Goal: Task Accomplishment & Management: Manage account settings

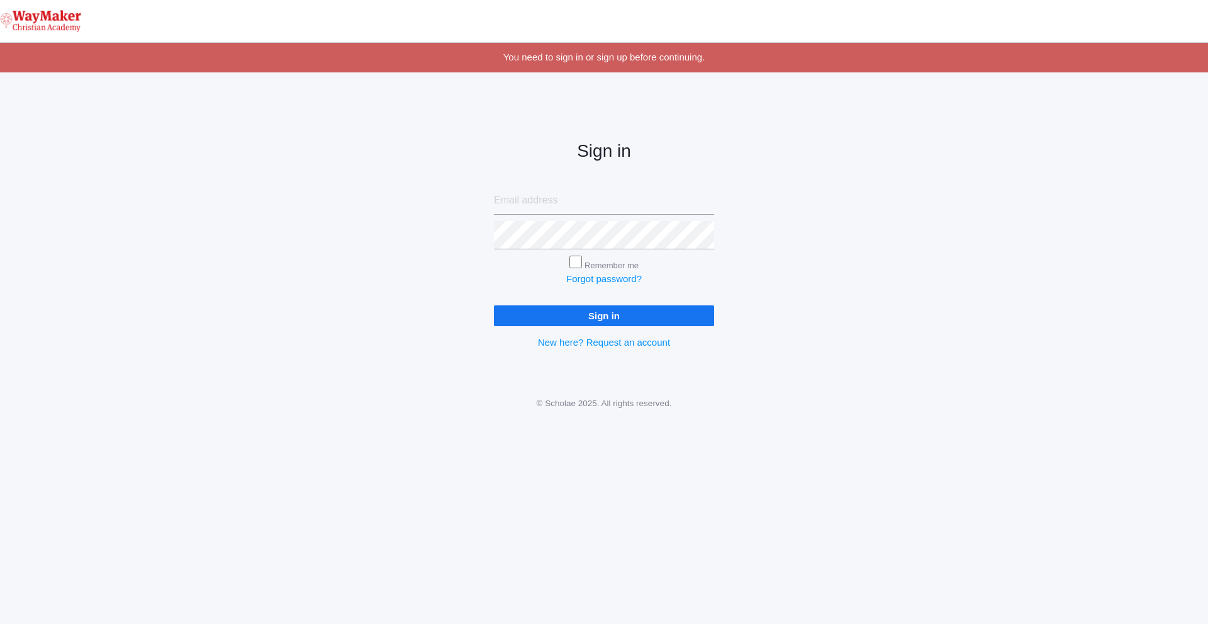
type input "[EMAIL_ADDRESS][DOMAIN_NAME]"
click at [578, 266] on input "Remember me" at bounding box center [576, 262] width 13 height 13
checkbox input "true"
click at [581, 313] on input "Sign in" at bounding box center [604, 315] width 220 height 21
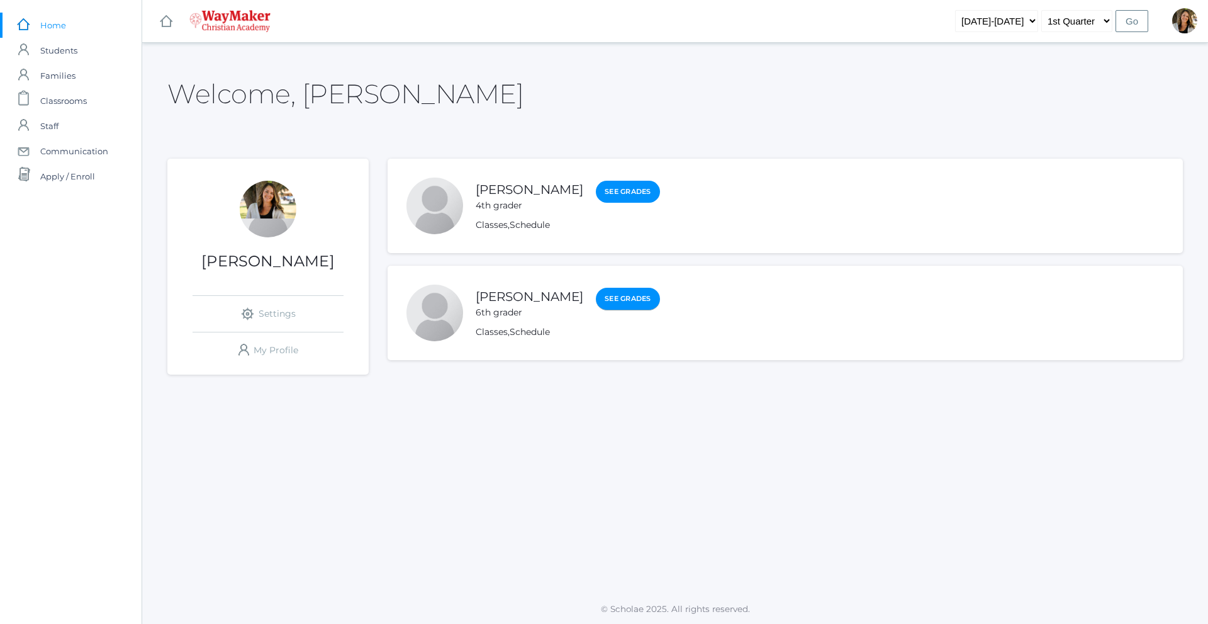
click at [596, 303] on link "See Grades" at bounding box center [628, 299] width 64 height 23
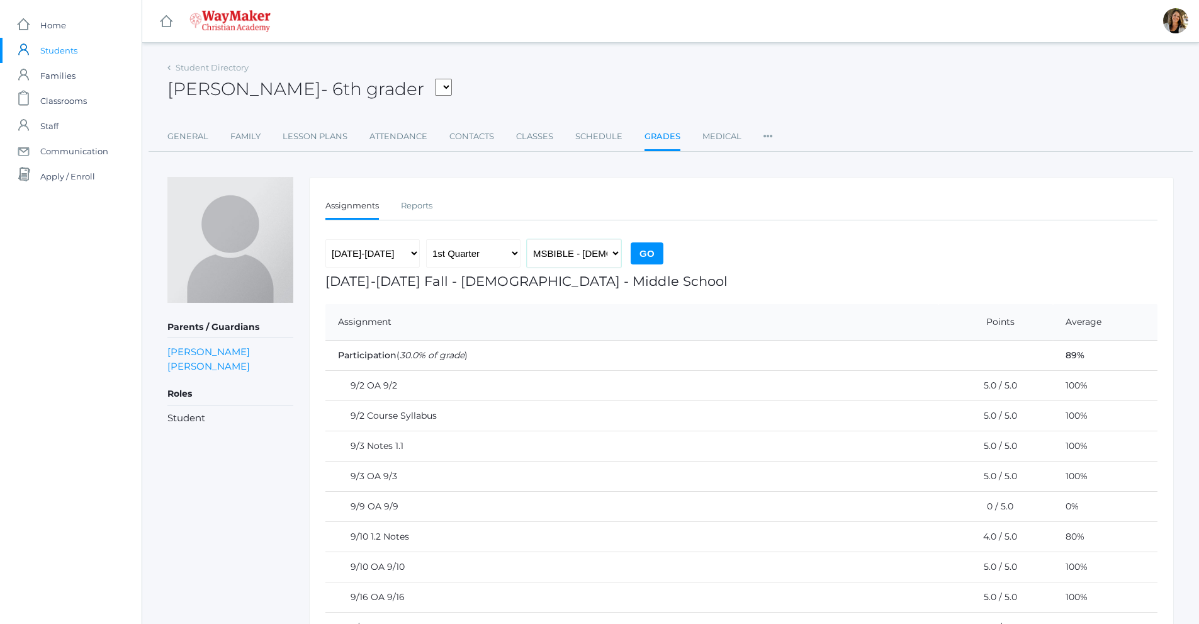
click at [607, 258] on select "MSBIBLE - Bible Middle School THEATER - Drama Middle School SPACE - Earth & Spa…" at bounding box center [574, 253] width 94 height 28
select select "2522"
click at [527, 239] on select "MSBIBLE - Bible Middle School THEATER - Drama Middle School SPACE - Earth & Spa…" at bounding box center [574, 253] width 94 height 28
click at [645, 257] on input "Go" at bounding box center [647, 253] width 33 height 22
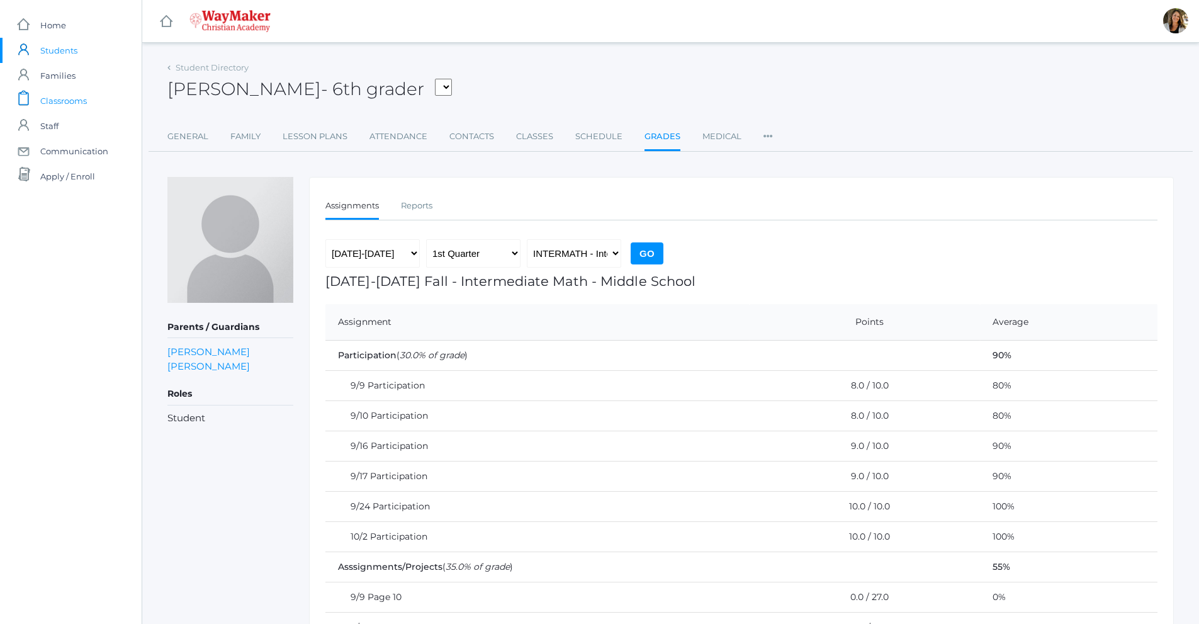
click at [60, 104] on span "Classrooms" at bounding box center [63, 100] width 47 height 25
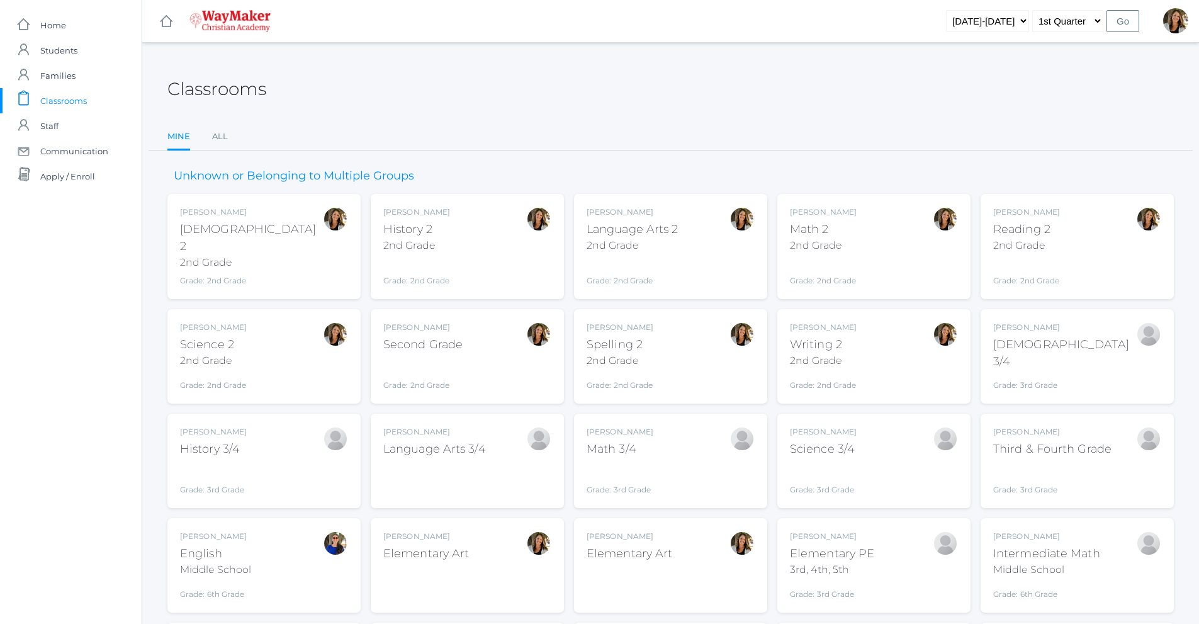
click at [867, 247] on div "Amber Farnes Math 2 2nd Grade Grade: 2nd Grade 02ELEM" at bounding box center [874, 246] width 168 height 80
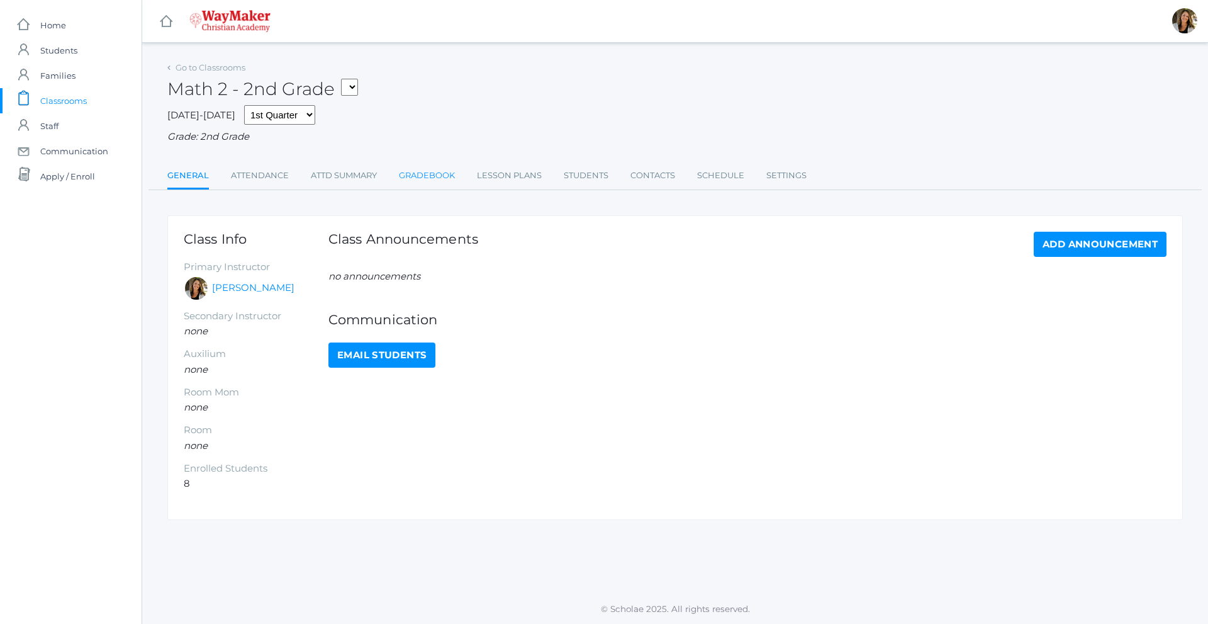
click at [445, 182] on link "Gradebook" at bounding box center [427, 175] width 56 height 25
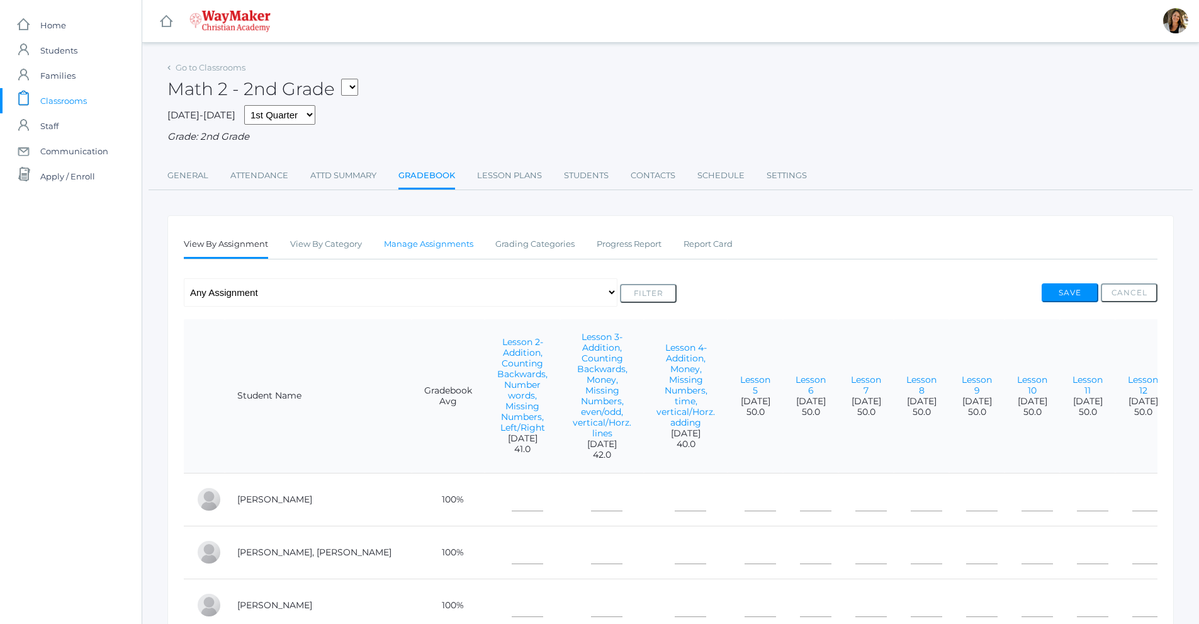
click at [439, 246] on link "Manage Assignments" at bounding box center [428, 244] width 89 height 25
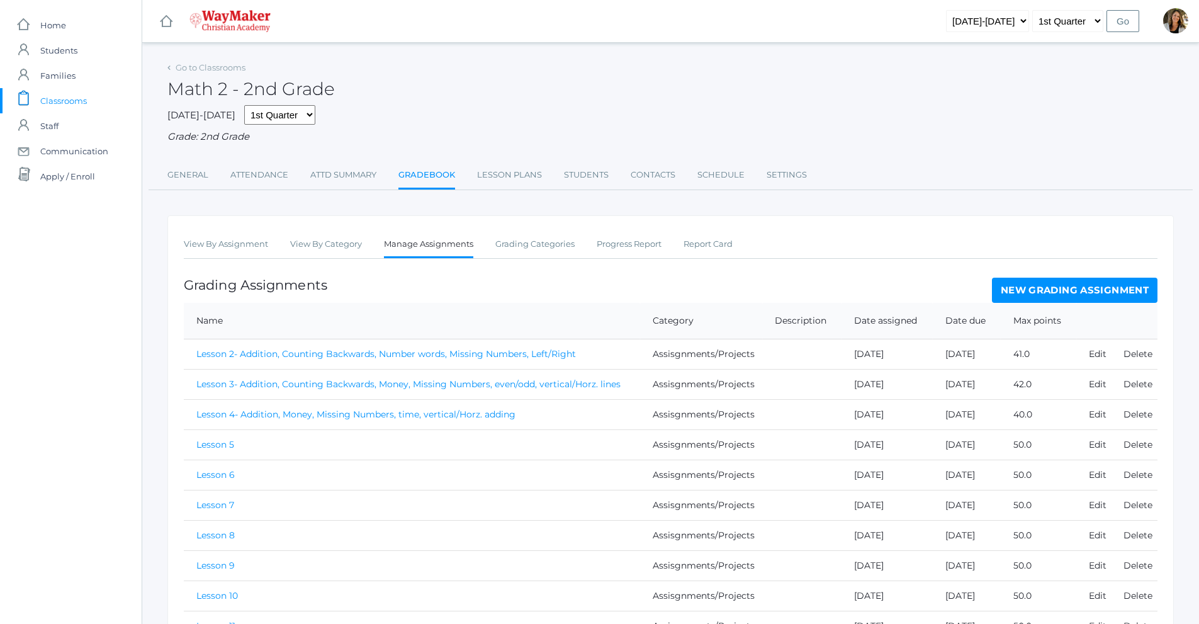
click at [1123, 293] on link "New Grading Assignment" at bounding box center [1075, 290] width 166 height 25
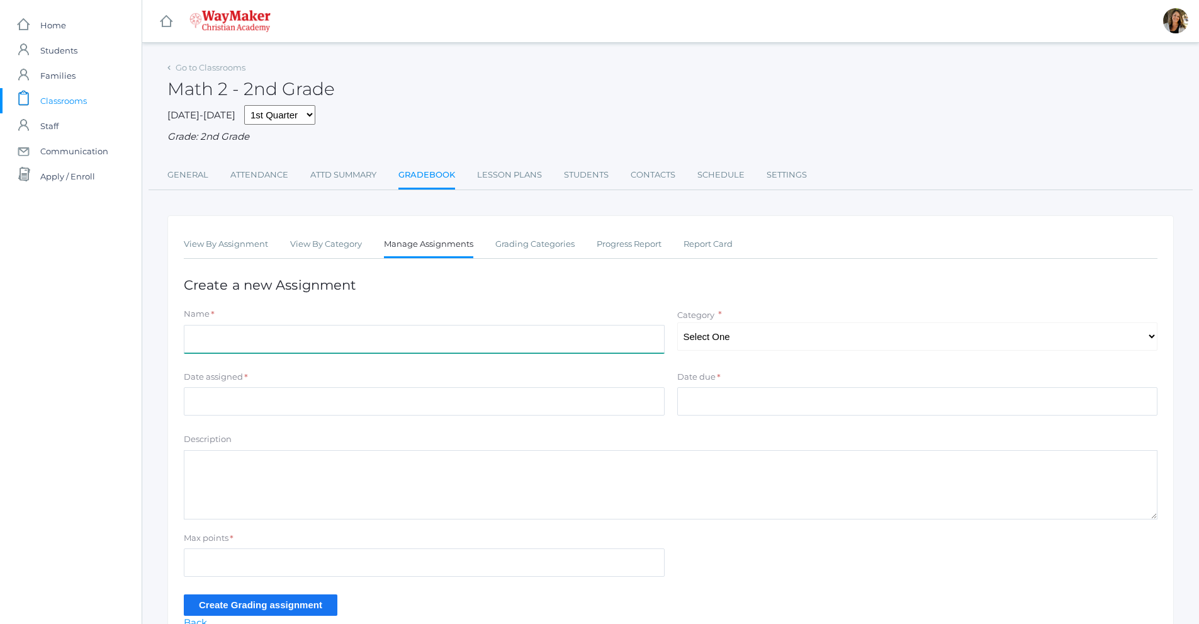
click at [567, 332] on input "Name" at bounding box center [424, 339] width 481 height 28
type input "Speed Drills"
click at [702, 334] on select "Select One Participation Assisgnments/Projects Tests" at bounding box center [917, 336] width 481 height 28
select select "1188"
click at [677, 324] on select "Select One Participation Assisgnments/Projects Tests" at bounding box center [917, 336] width 481 height 28
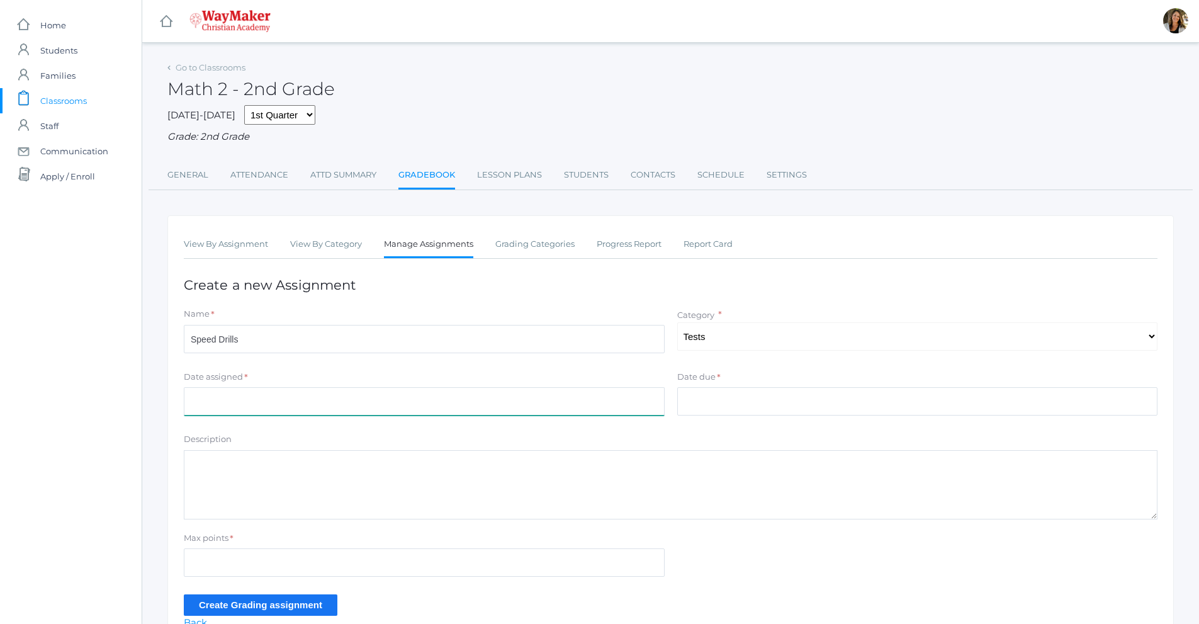
click at [500, 402] on input "Date assigned" at bounding box center [424, 401] width 481 height 28
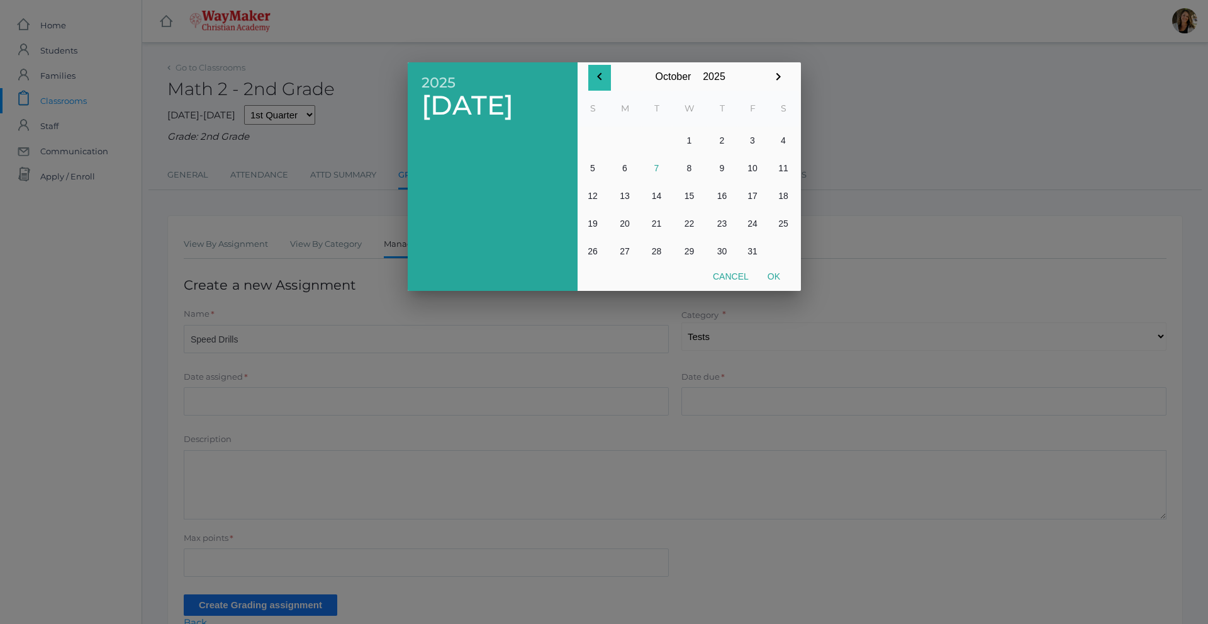
click at [598, 77] on icon "button" at bounding box center [599, 76] width 4 height 8
click at [660, 218] on button "23" at bounding box center [657, 224] width 30 height 28
click at [770, 274] on button "Ok" at bounding box center [773, 276] width 31 height 23
type input "[DATE]"
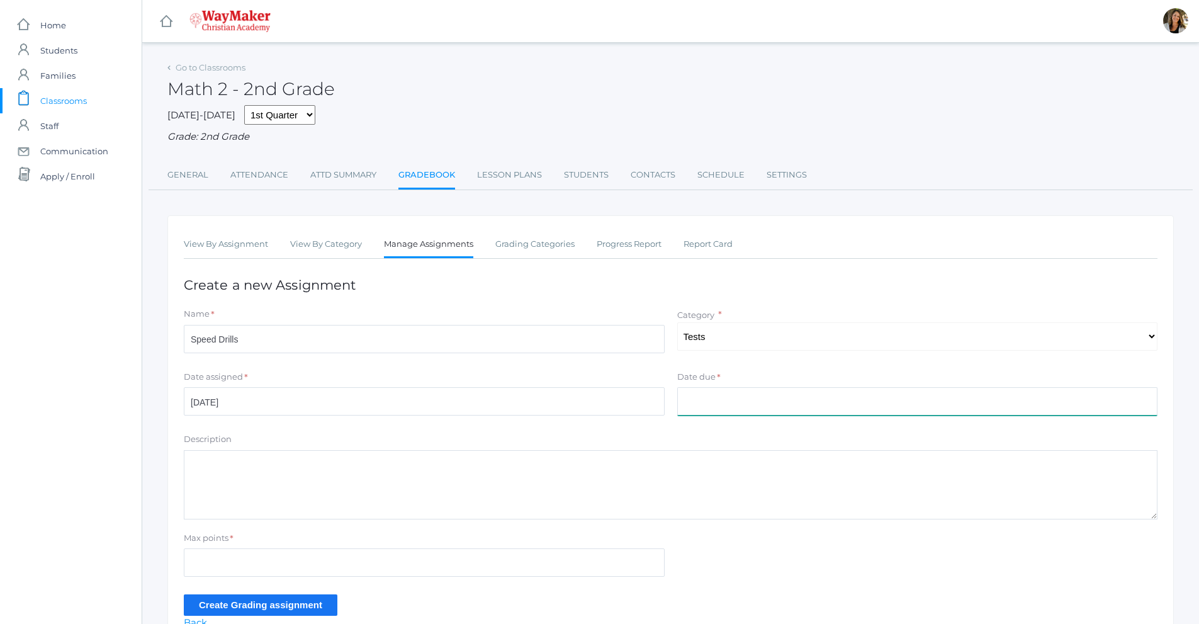
click at [731, 399] on input "Date due" at bounding box center [917, 401] width 481 height 28
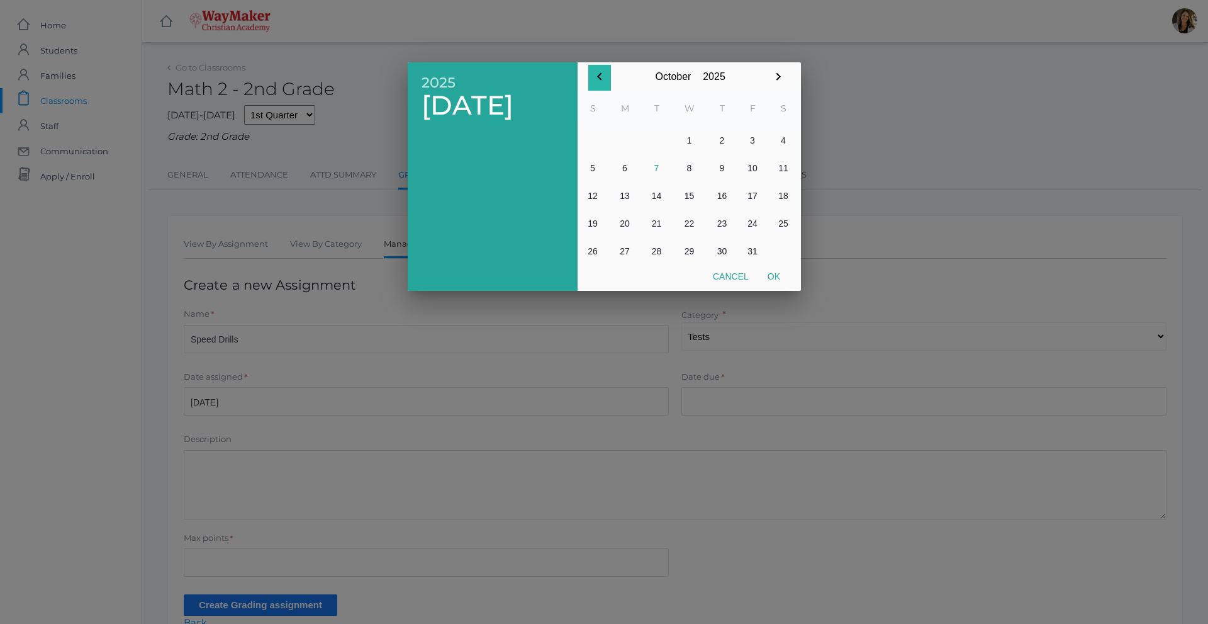
click at [602, 74] on icon "button" at bounding box center [599, 76] width 15 height 15
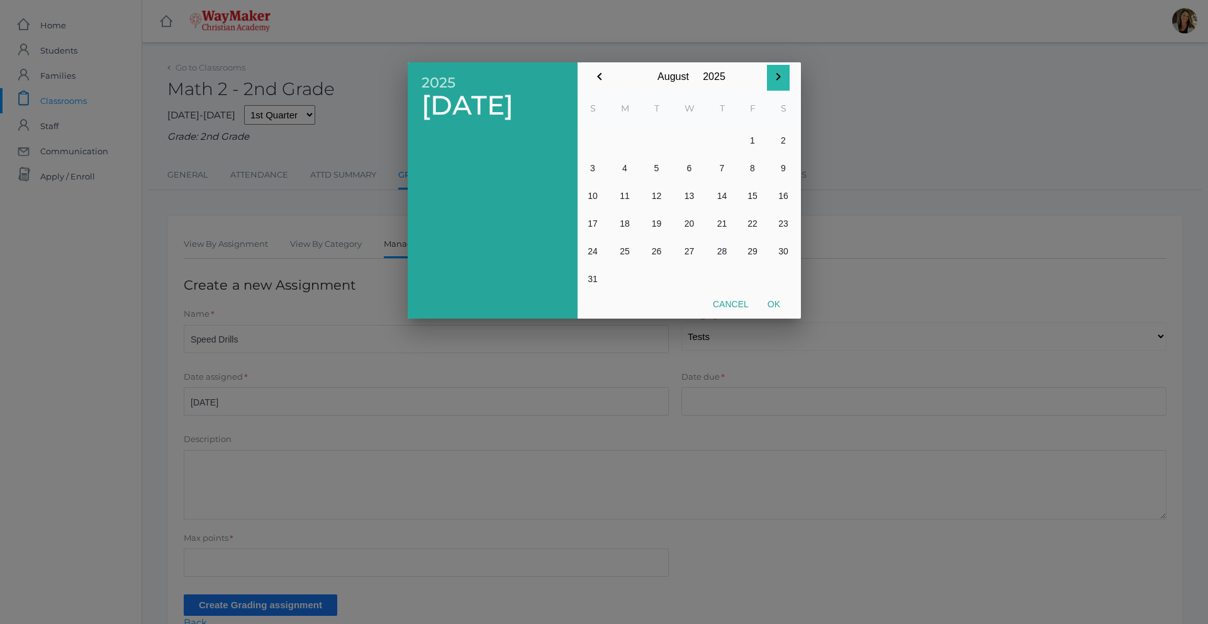
click at [780, 76] on icon "button" at bounding box center [779, 77] width 4 height 8
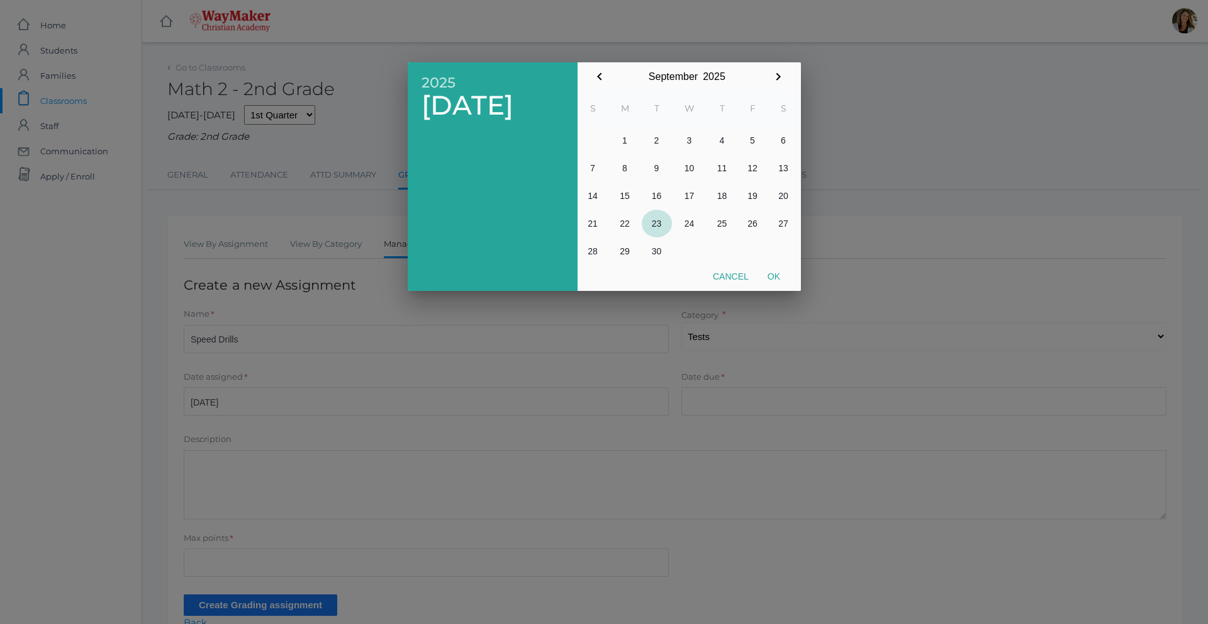
click at [663, 223] on button "23" at bounding box center [657, 224] width 30 height 28
click at [773, 271] on button "Ok" at bounding box center [773, 276] width 31 height 23
type input "[DATE]"
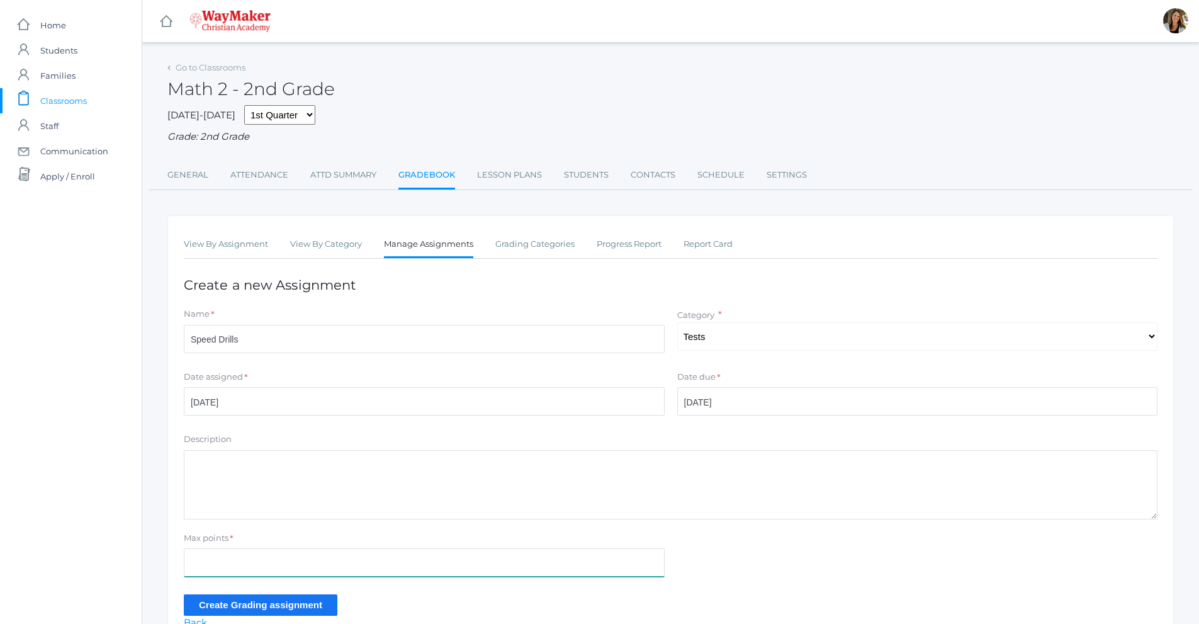
click at [230, 558] on input "Max points" at bounding box center [424, 562] width 481 height 28
click at [232, 484] on textarea "Description" at bounding box center [671, 484] width 974 height 69
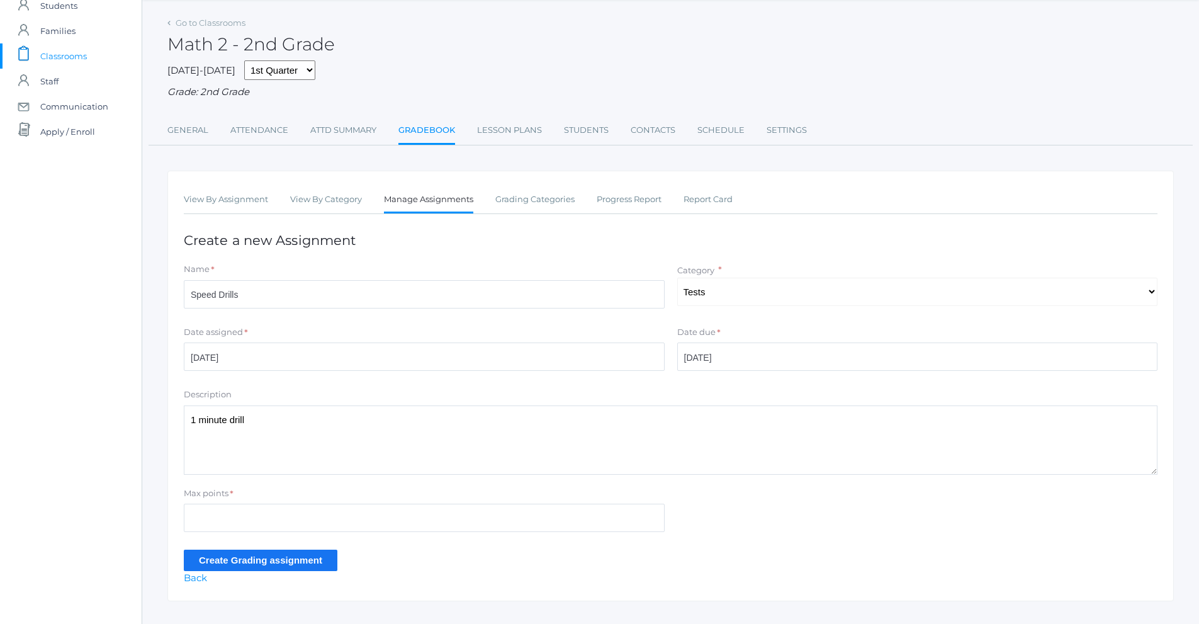
scroll to position [69, 0]
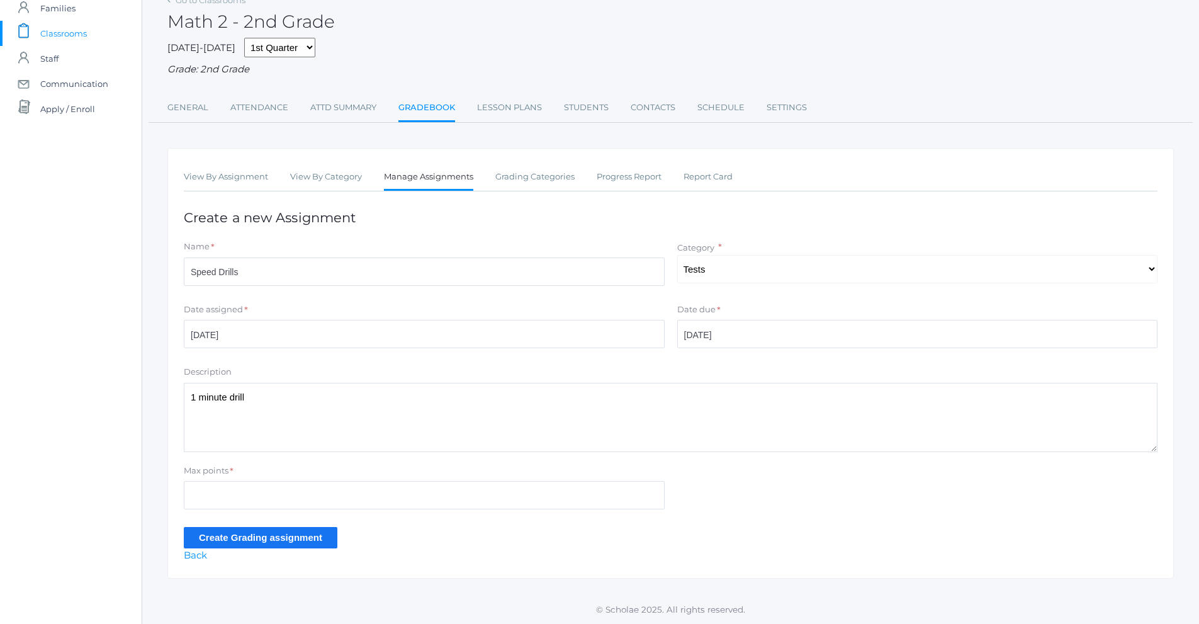
type textarea "1 minute drill"
click at [249, 496] on input "Max points" at bounding box center [424, 495] width 481 height 28
type input "8"
click at [270, 541] on input "Create Grading assignment" at bounding box center [261, 537] width 154 height 21
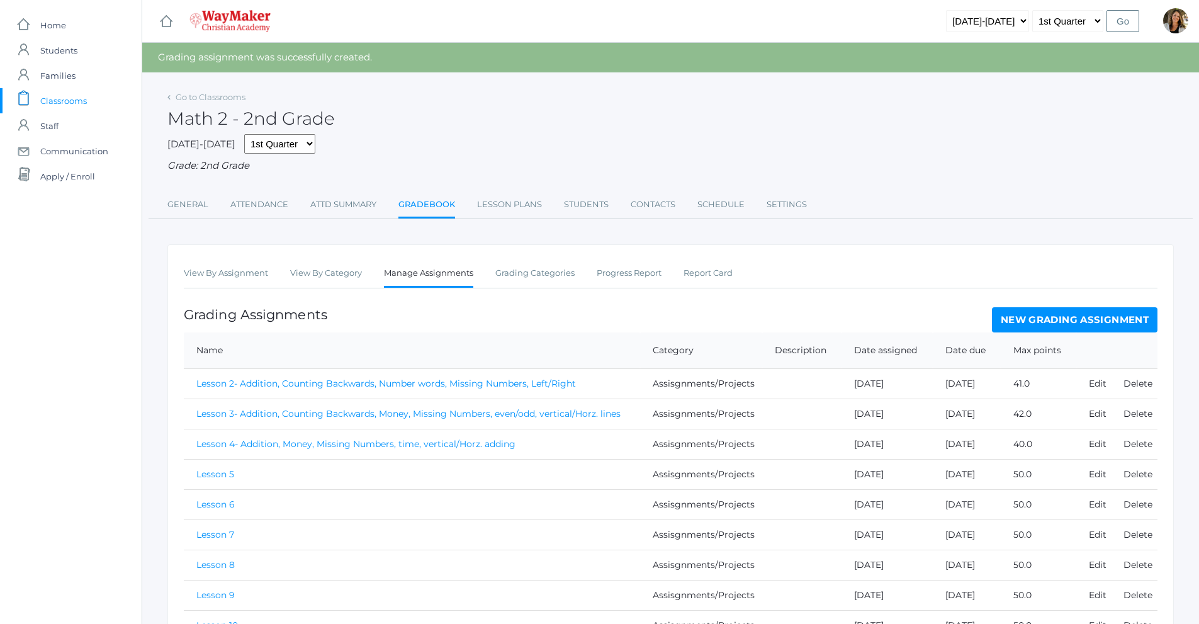
click at [1116, 320] on link "New Grading Assignment" at bounding box center [1075, 319] width 166 height 25
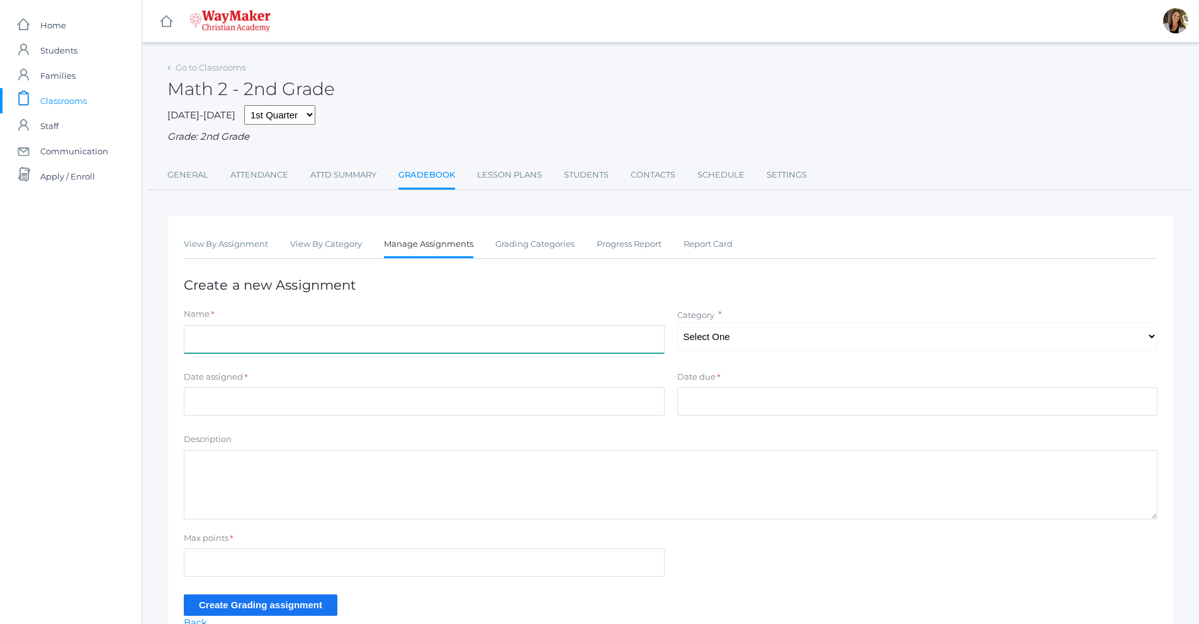
click at [334, 336] on input "Name" at bounding box center [424, 339] width 481 height 28
type input "Speed Drills 2"
click at [755, 341] on select "Select One Participation Assisgnments/Projects Tests" at bounding box center [917, 336] width 481 height 28
select select "1188"
click at [677, 324] on select "Select One Participation Assisgnments/Projects Tests" at bounding box center [917, 336] width 481 height 28
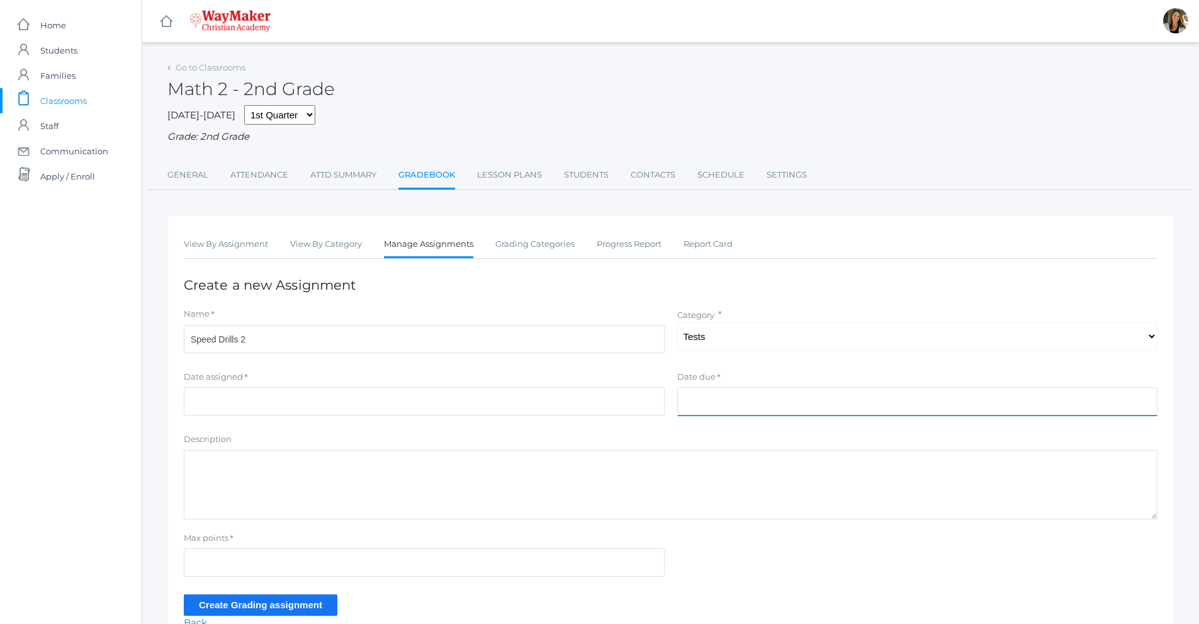
click at [728, 408] on input "Date due" at bounding box center [917, 401] width 481 height 28
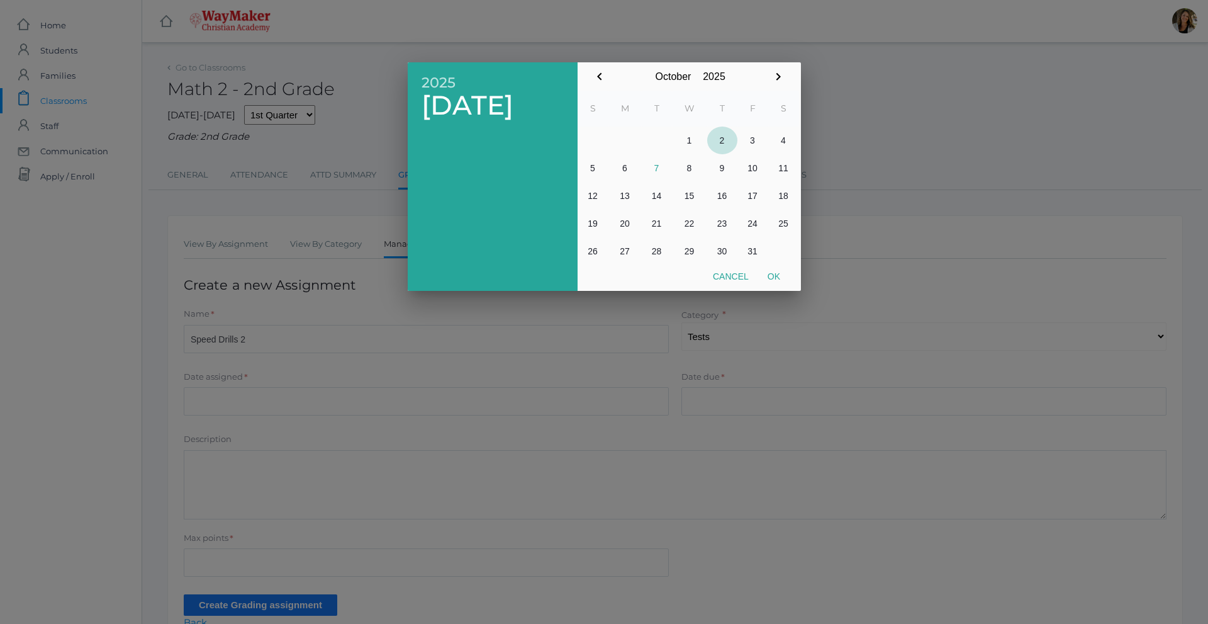
click at [719, 137] on button "2" at bounding box center [722, 141] width 30 height 28
click at [772, 275] on button "Ok" at bounding box center [773, 276] width 31 height 23
type input "[DATE]"
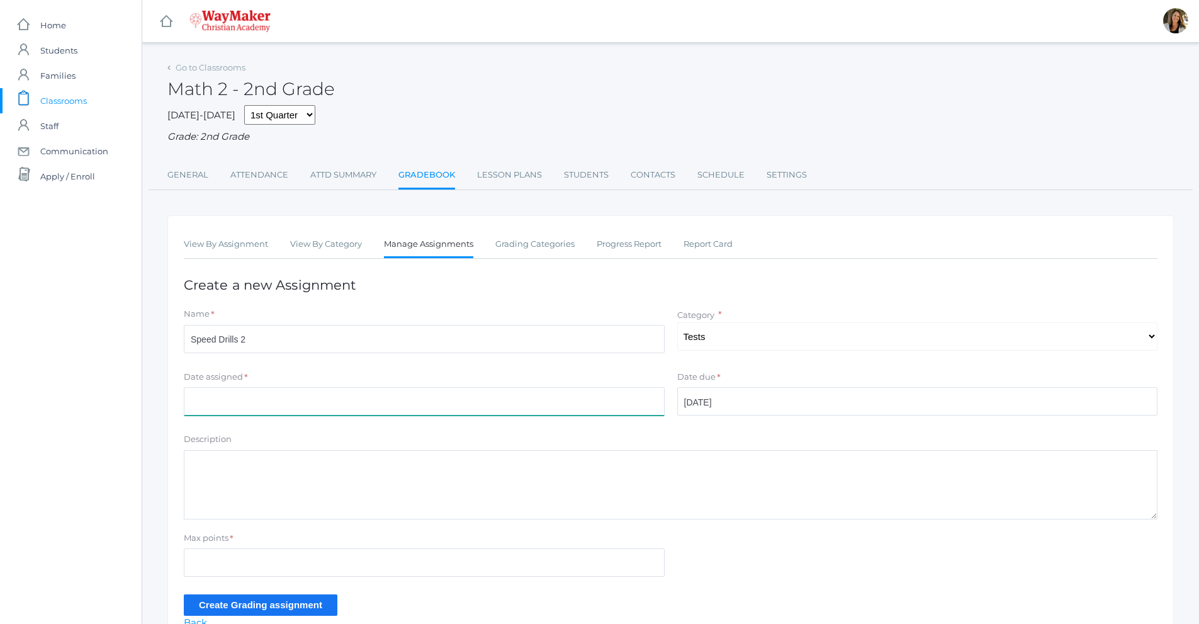
click at [629, 400] on input "Date assigned" at bounding box center [424, 401] width 481 height 28
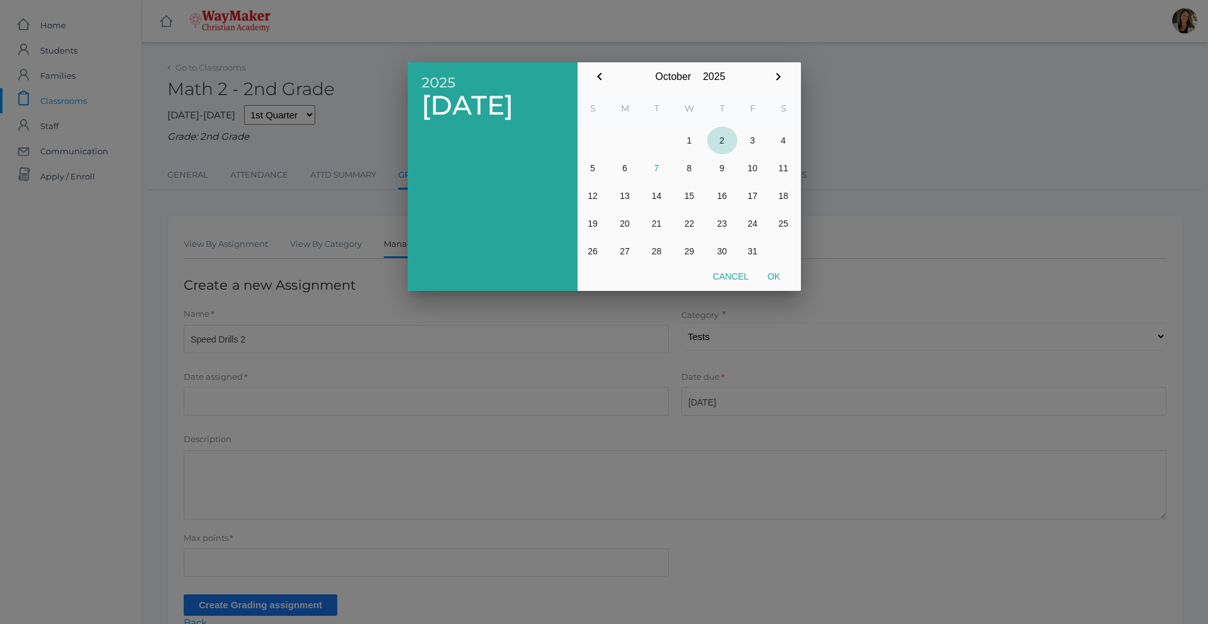
click at [724, 140] on button "2" at bounding box center [722, 141] width 30 height 28
click at [773, 278] on button "Ok" at bounding box center [773, 276] width 31 height 23
type input "[DATE]"
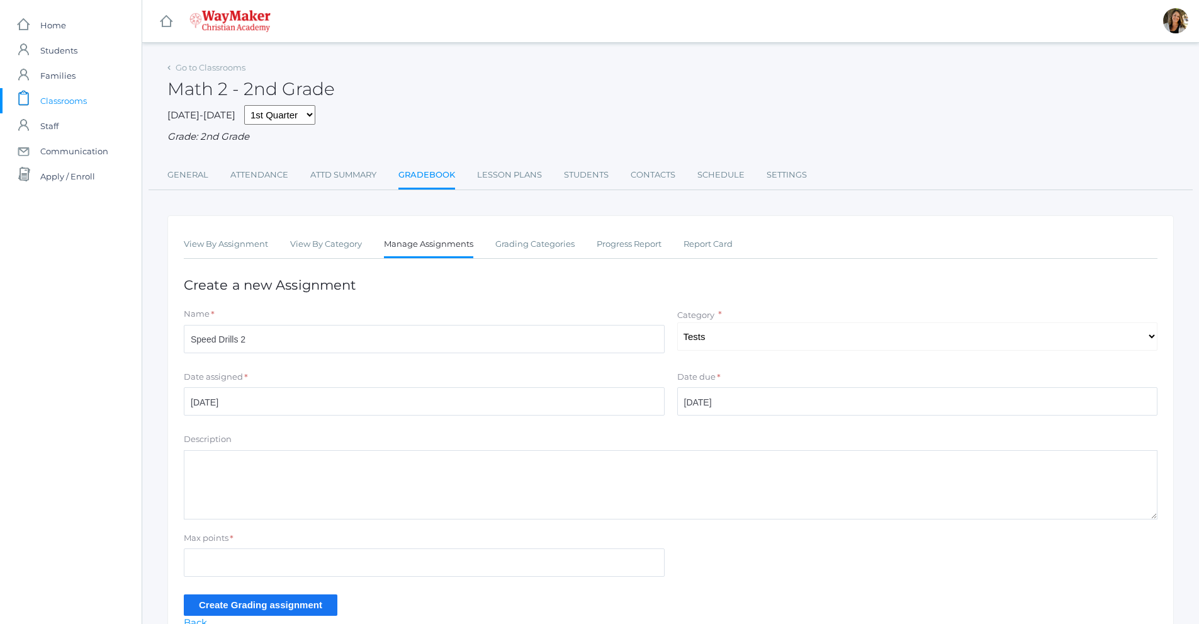
click at [268, 470] on textarea "Description" at bounding box center [671, 484] width 974 height 69
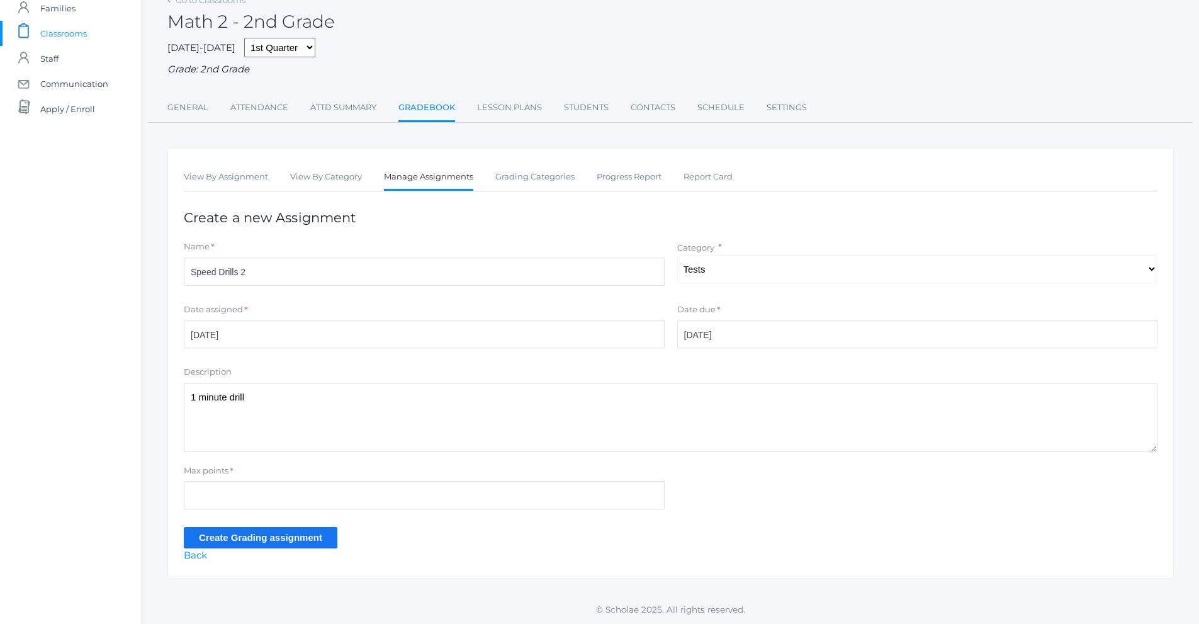
scroll to position [69, 0]
type textarea "1 minute drill"
click at [251, 500] on input "Max points" at bounding box center [424, 495] width 481 height 28
type input "8"
click at [269, 546] on input "Create Grading assignment" at bounding box center [261, 537] width 154 height 21
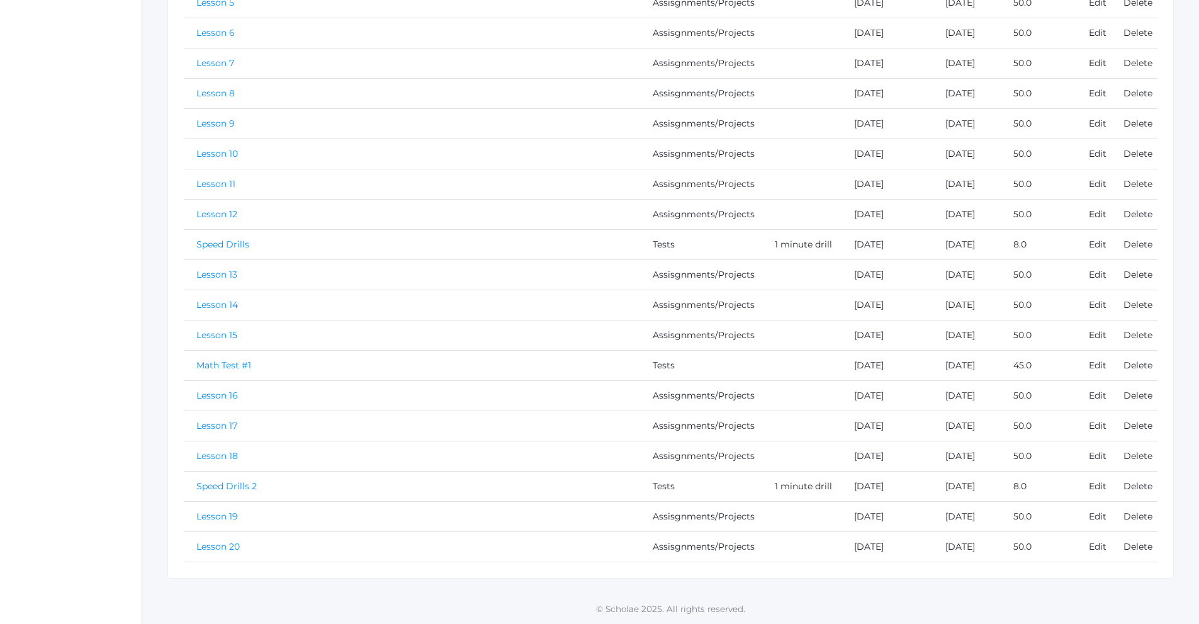
scroll to position [473, 0]
click at [1101, 246] on link "Edit" at bounding box center [1098, 244] width 18 height 11
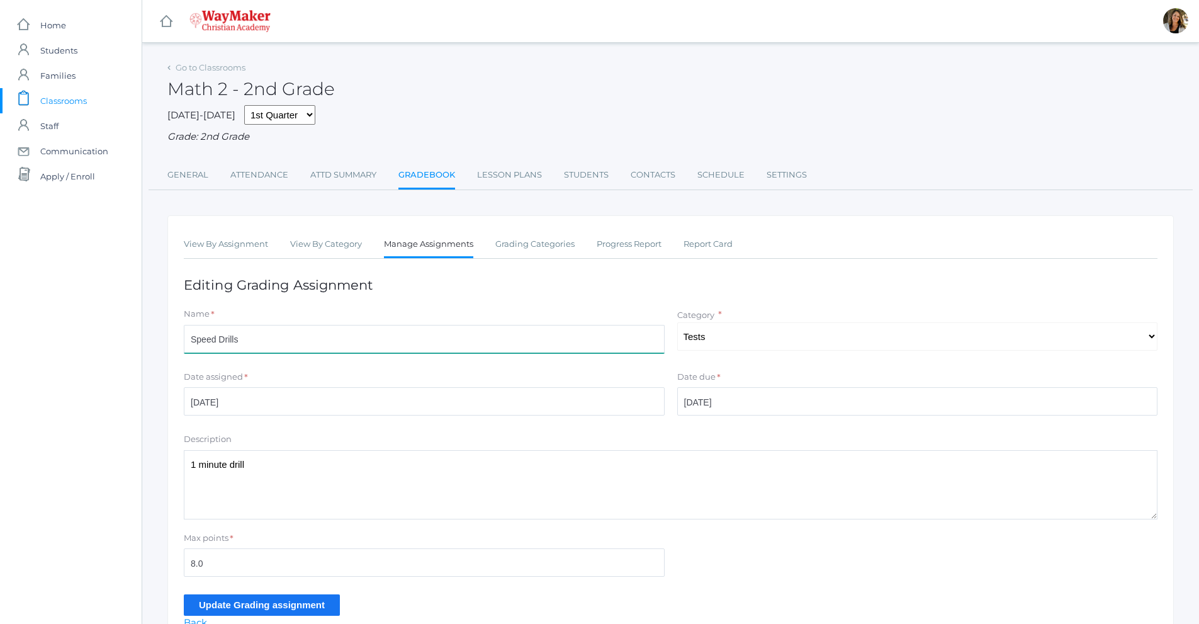
click at [303, 351] on input "Speed Drills" at bounding box center [424, 339] width 481 height 28
type input "Speed Drill 1"
click at [318, 609] on input "Update Grading assignment" at bounding box center [262, 604] width 156 height 21
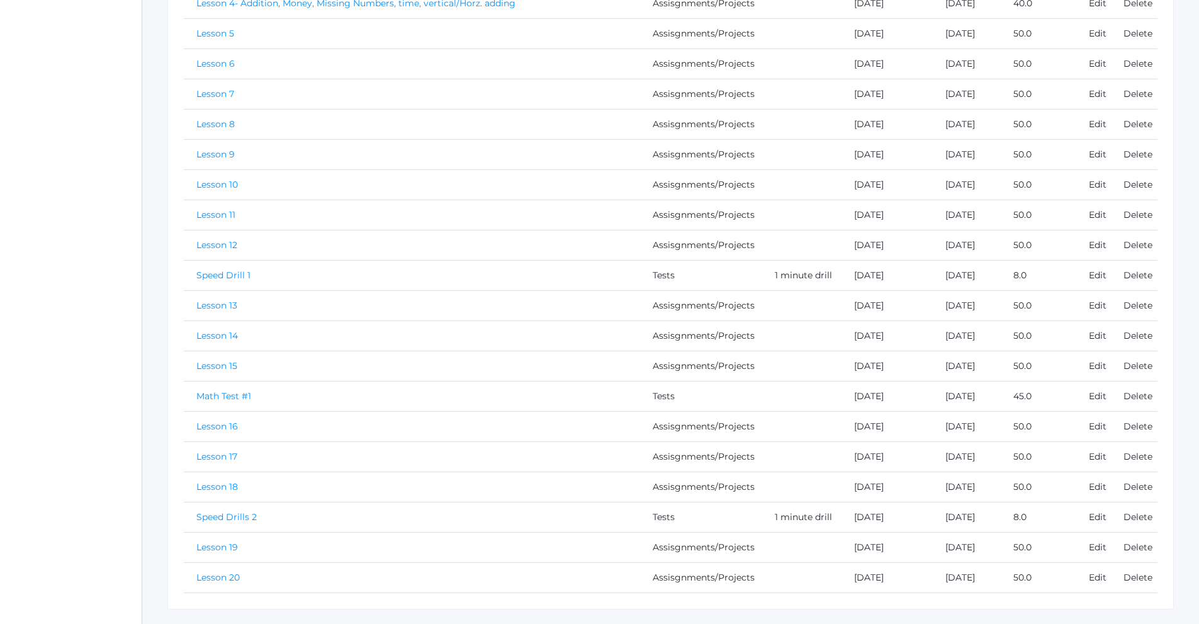
scroll to position [473, 0]
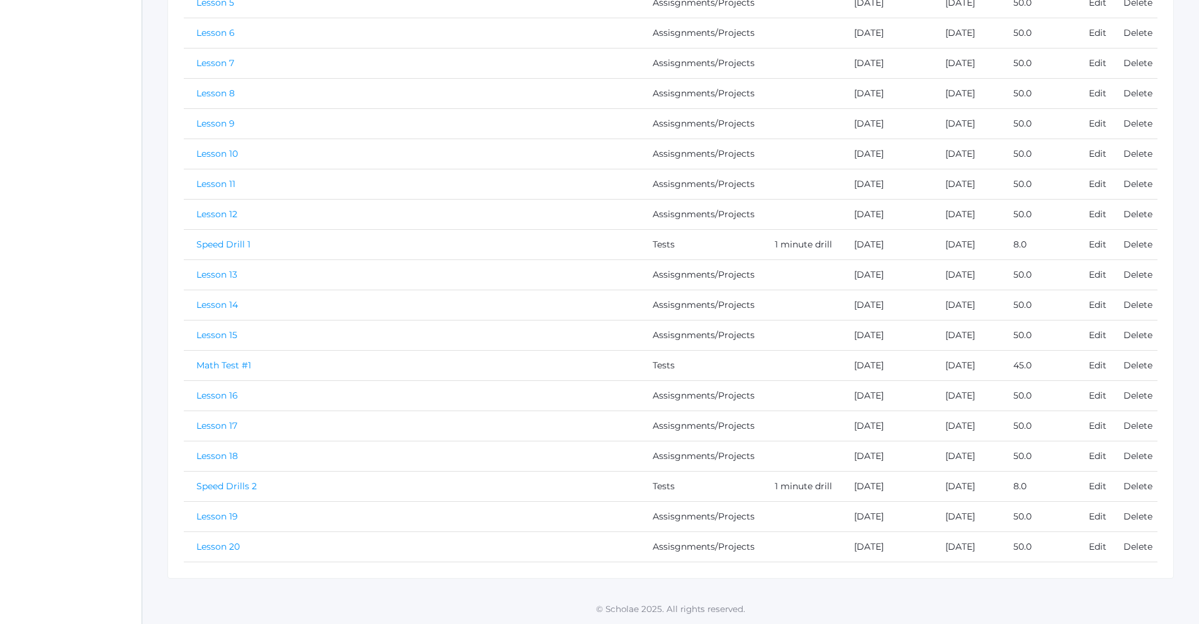
click at [242, 483] on link "Speed Drills 2" at bounding box center [226, 485] width 60 height 11
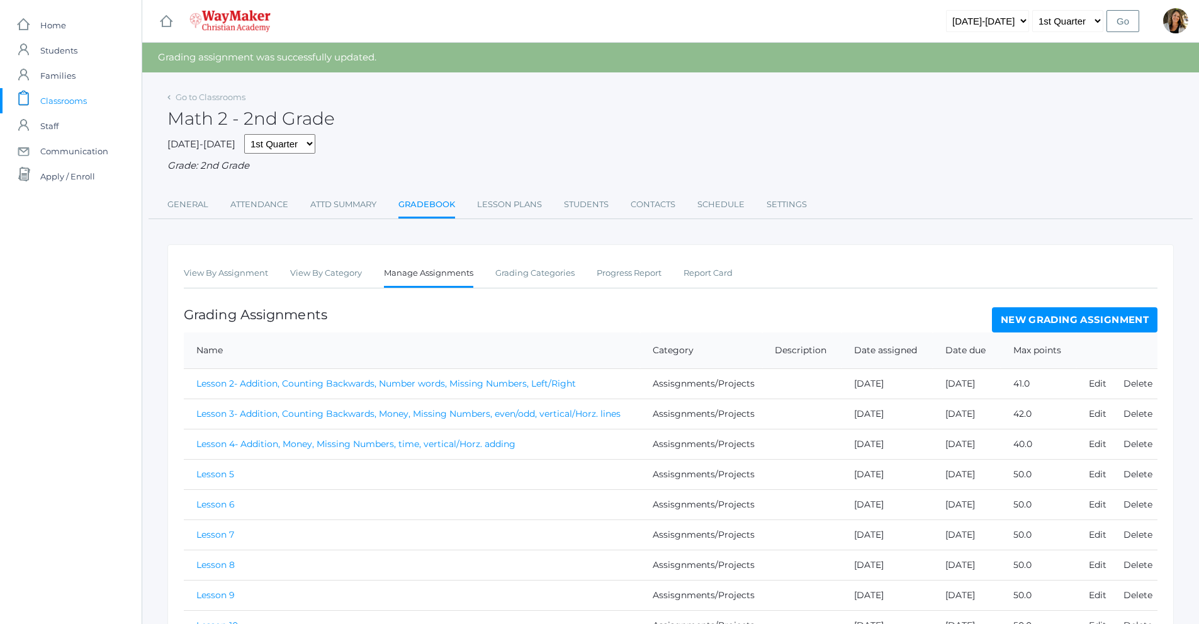
click at [1074, 321] on link "New Grading Assignment" at bounding box center [1075, 319] width 166 height 25
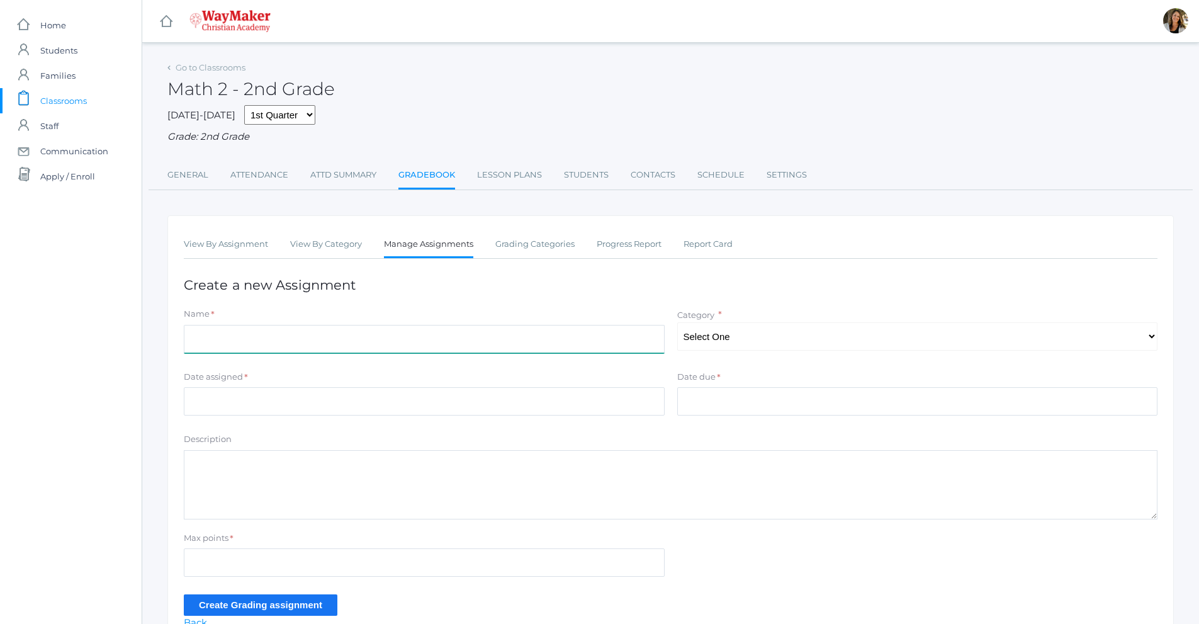
click at [430, 341] on input "Name" at bounding box center [424, 339] width 481 height 28
type input "Speed Drill 3"
click at [701, 340] on select "Select One Participation Assisgnments/Projects Tests" at bounding box center [917, 336] width 481 height 28
select select "1188"
click at [677, 324] on select "Select One Participation Assisgnments/Projects Tests" at bounding box center [917, 336] width 481 height 28
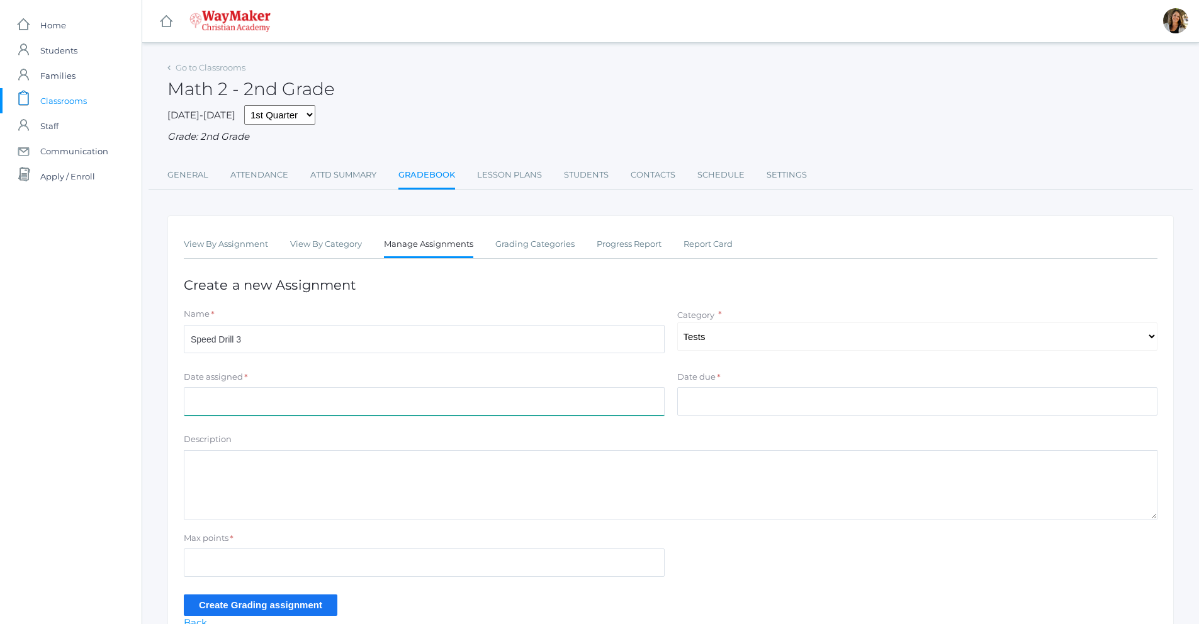
click at [217, 402] on input "Date assigned" at bounding box center [424, 401] width 481 height 28
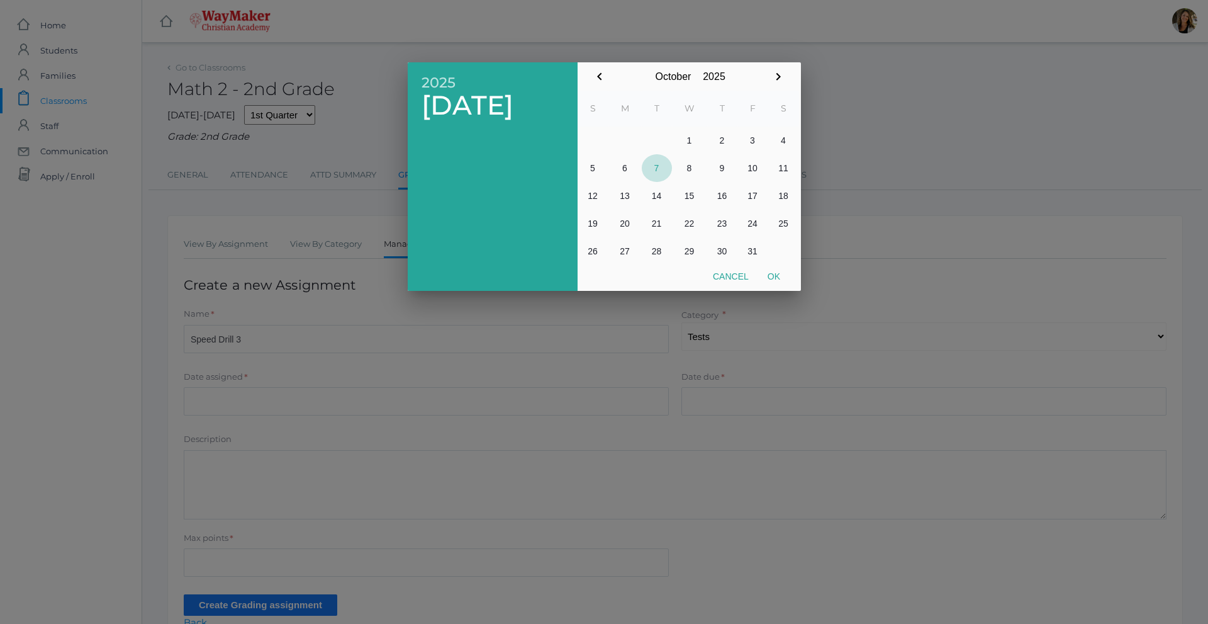
click at [657, 166] on button "7" at bounding box center [657, 168] width 30 height 28
click at [770, 273] on button "Ok" at bounding box center [773, 276] width 31 height 23
type input "[DATE]"
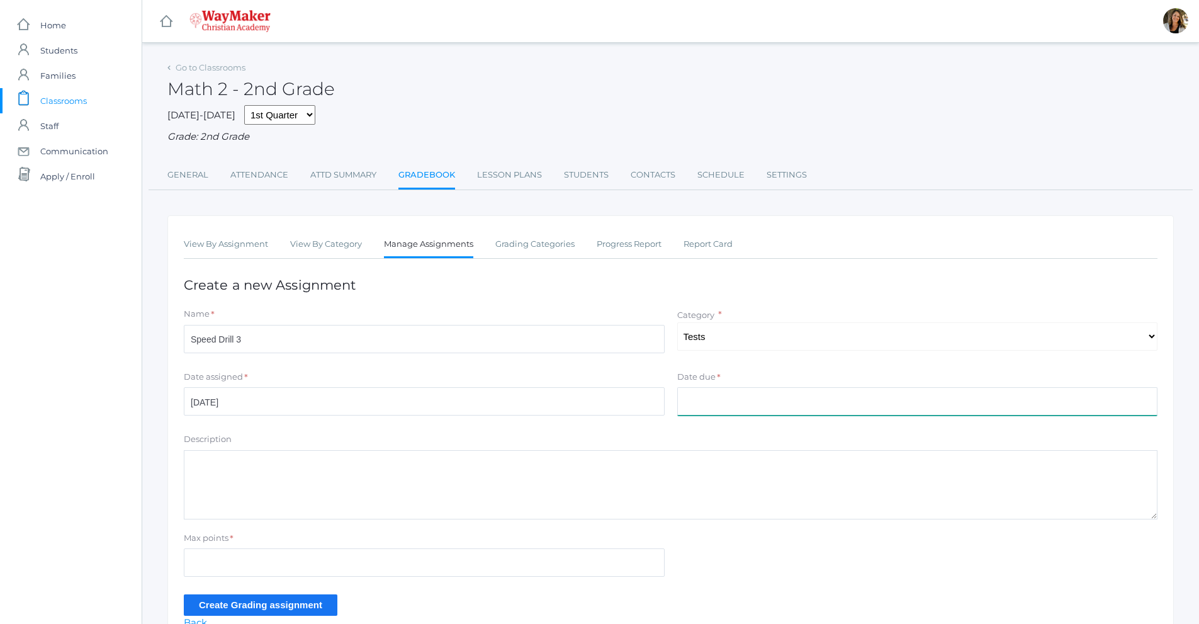
click at [768, 404] on input "Date due" at bounding box center [917, 401] width 481 height 28
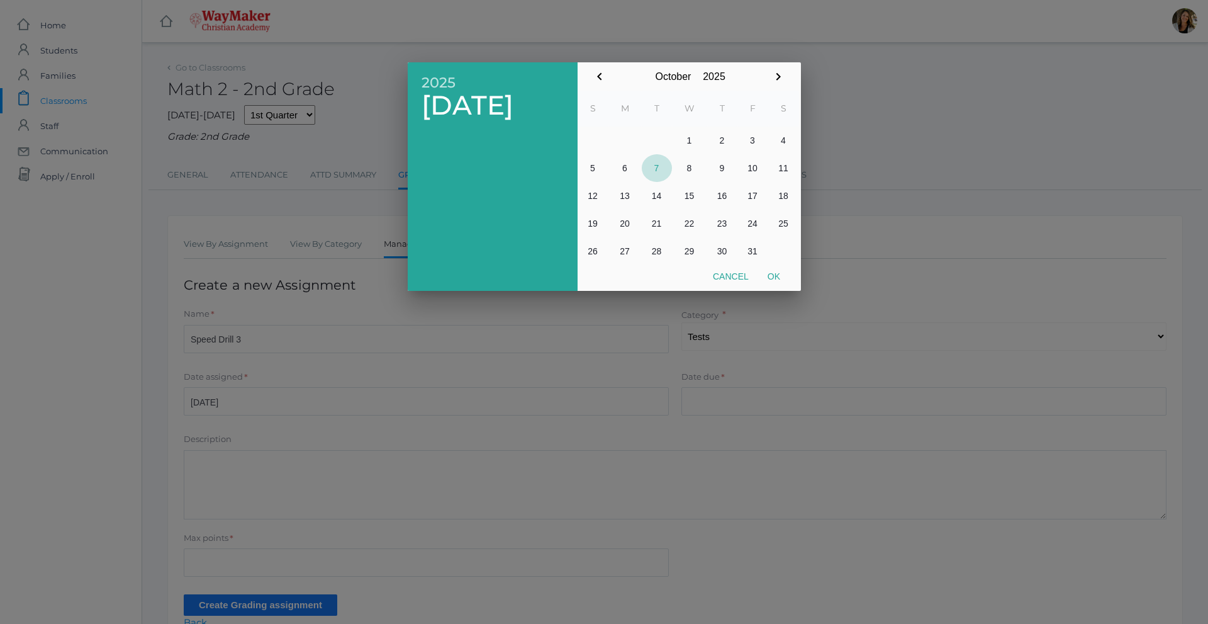
click at [655, 165] on button "7" at bounding box center [657, 168] width 30 height 28
click at [779, 278] on button "Ok" at bounding box center [773, 276] width 31 height 23
type input "[DATE]"
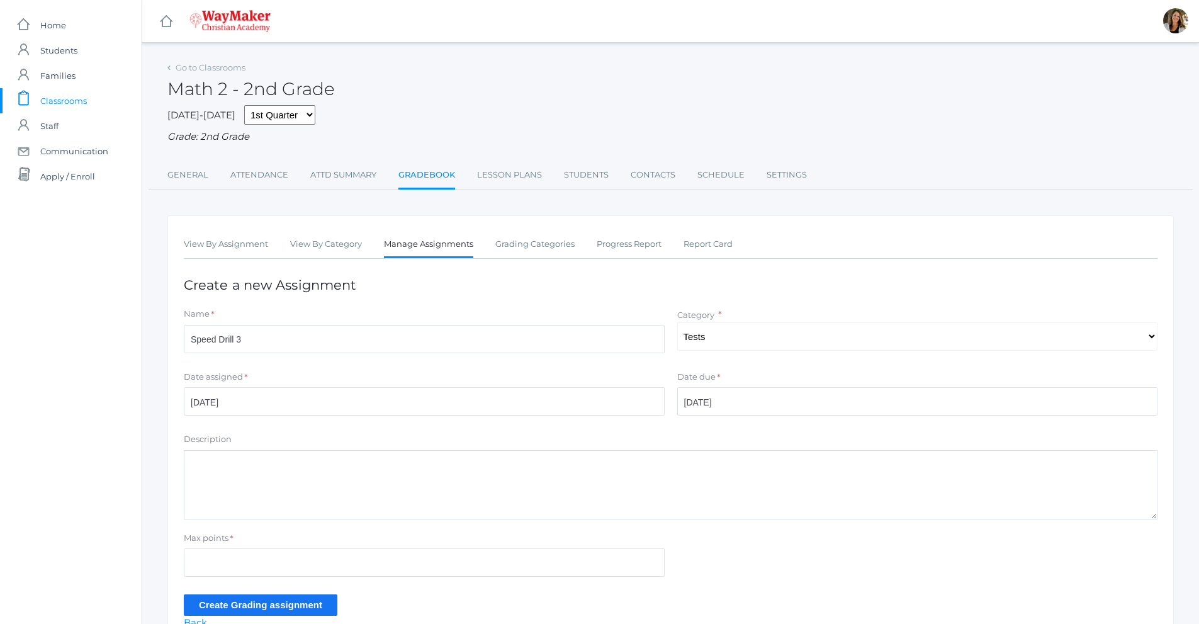
click at [313, 548] on div "Max points *" at bounding box center [424, 540] width 481 height 17
click at [298, 493] on textarea "Description" at bounding box center [671, 484] width 974 height 69
type textarea "1 minute drill"
click at [292, 560] on input "Max points" at bounding box center [424, 562] width 481 height 28
type input "10"
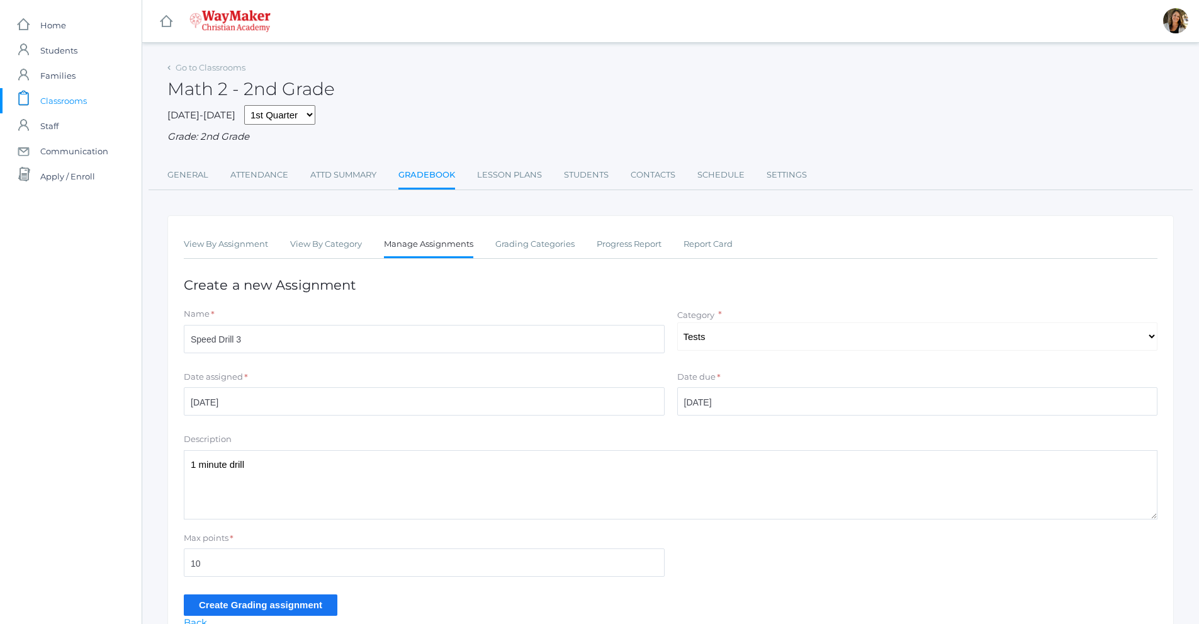
click at [230, 600] on input "Create Grading assignment" at bounding box center [261, 604] width 154 height 21
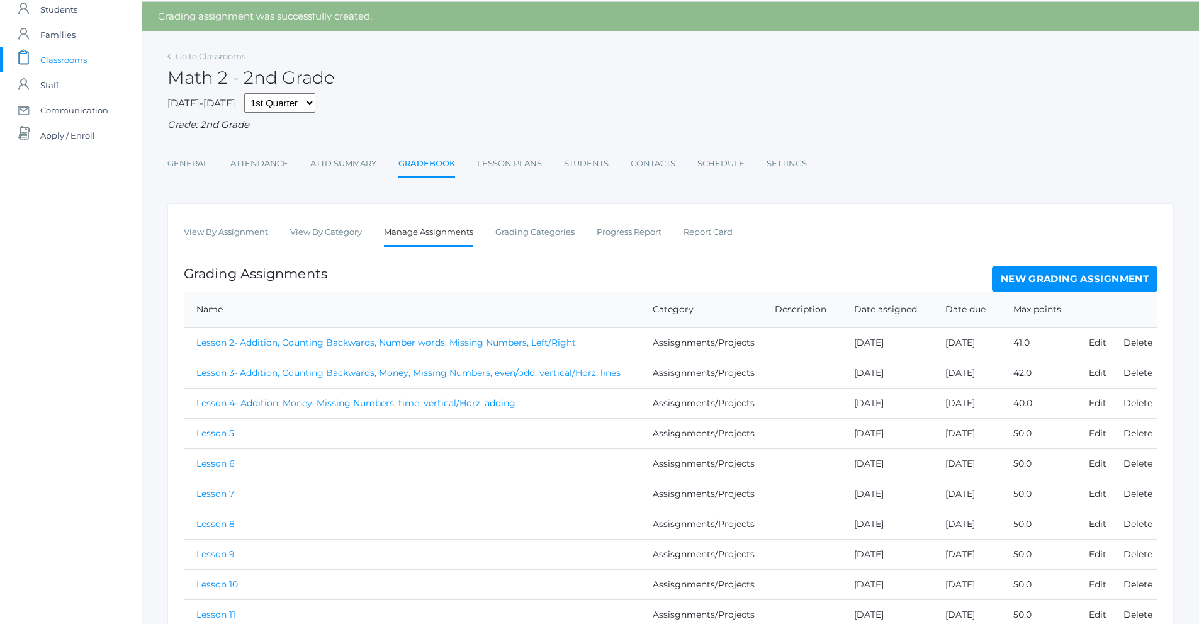
scroll to position [63, 0]
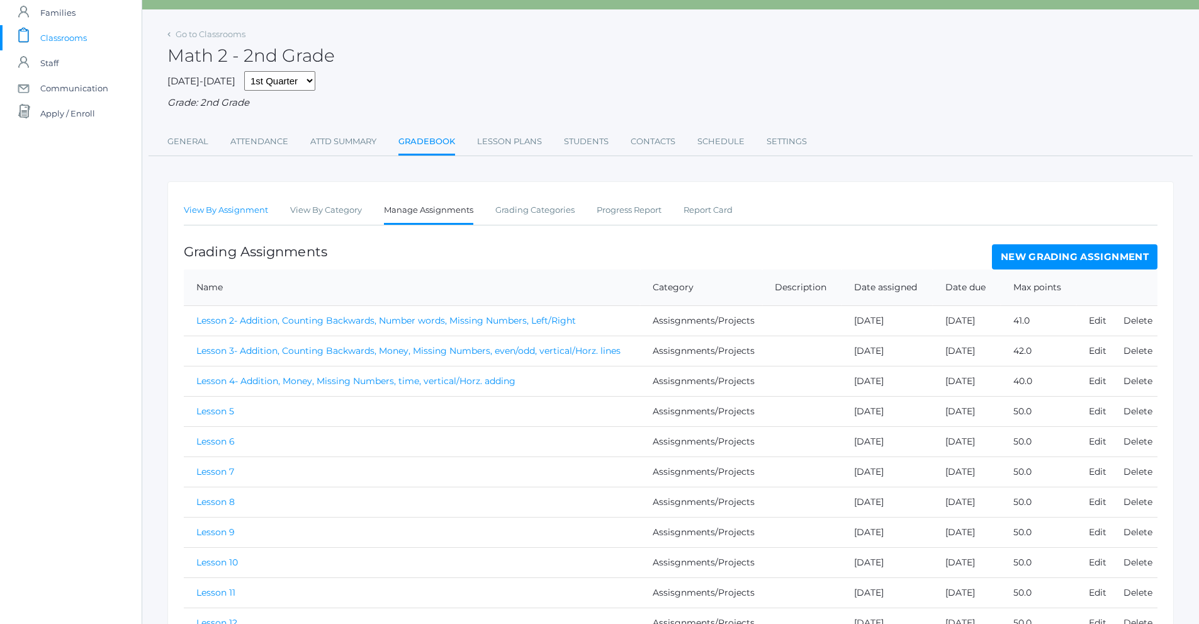
click at [230, 210] on link "View By Assignment" at bounding box center [226, 210] width 84 height 25
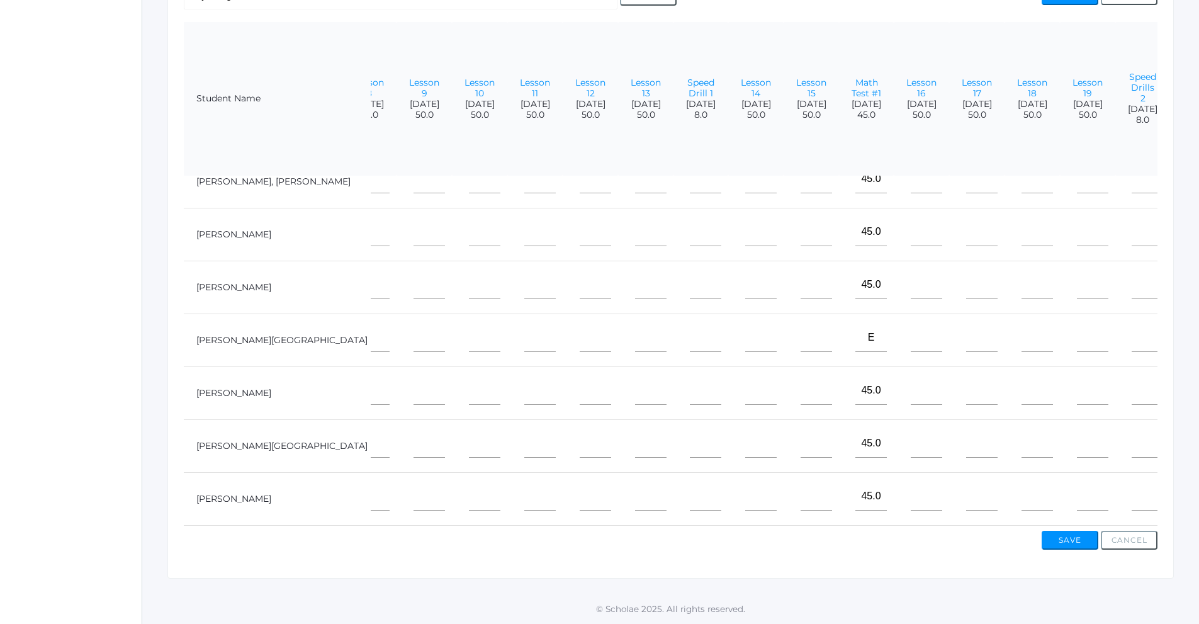
scroll to position [83, 351]
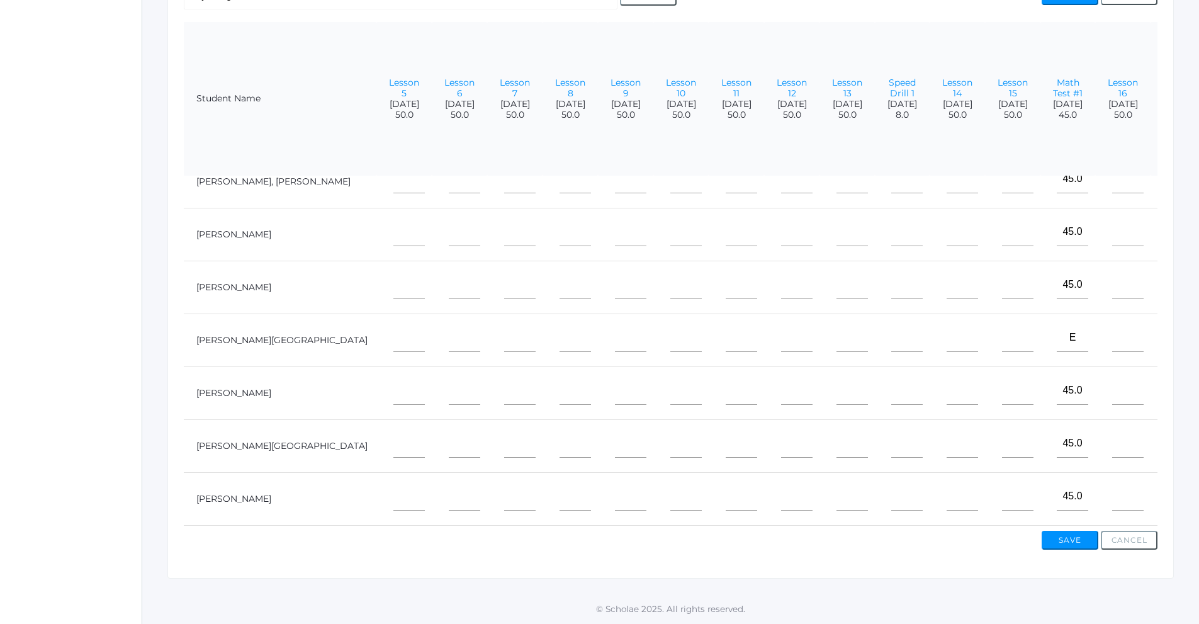
click at [680, 543] on div "Save Cancel" at bounding box center [671, 538] width 974 height 24
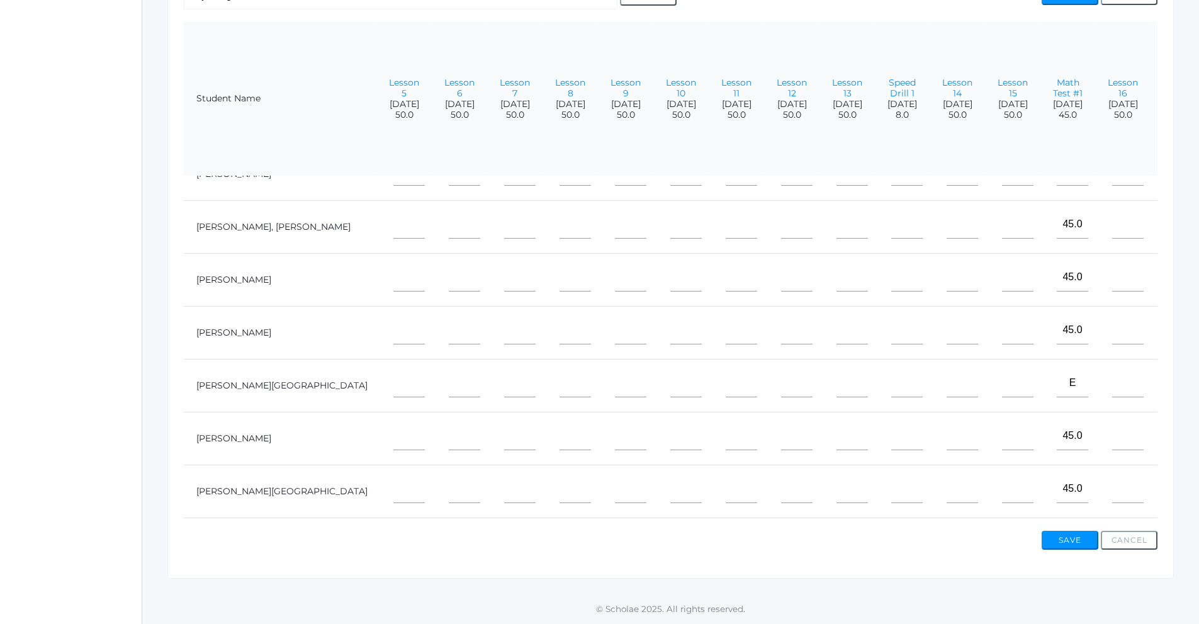
scroll to position [0, 351]
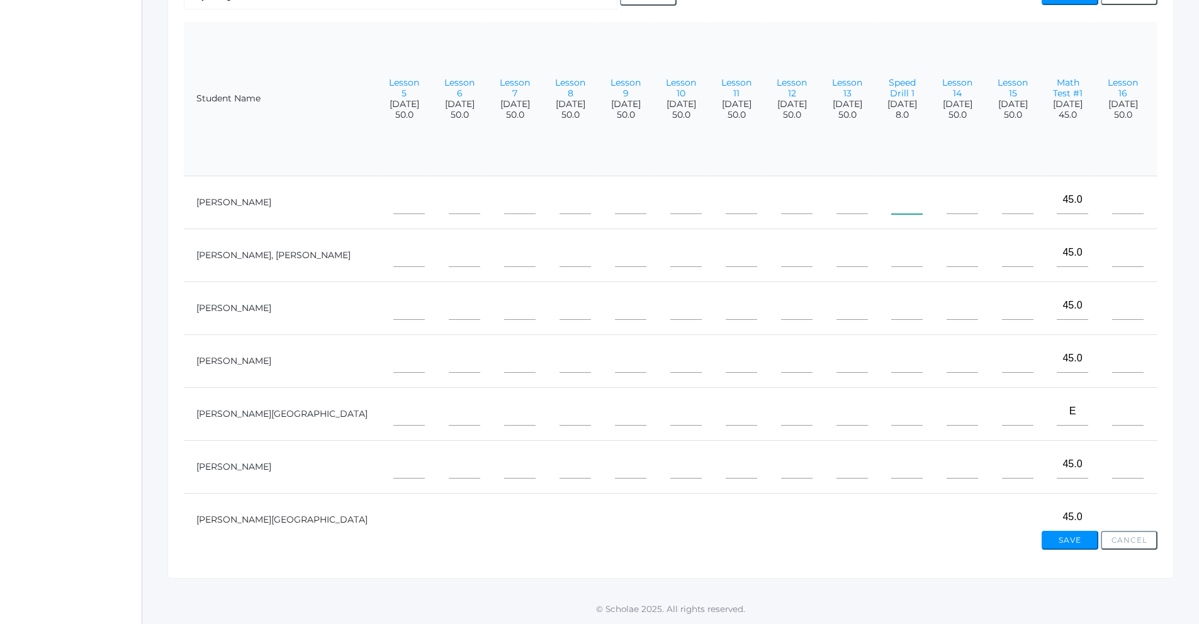
click at [891, 206] on input"] "text" at bounding box center [906, 200] width 31 height 28
type input"] "8"
click at [891, 261] on input"] "text" at bounding box center [906, 253] width 31 height 28
type input"] "8"
click at [891, 310] on input"] "text" at bounding box center [906, 305] width 31 height 28
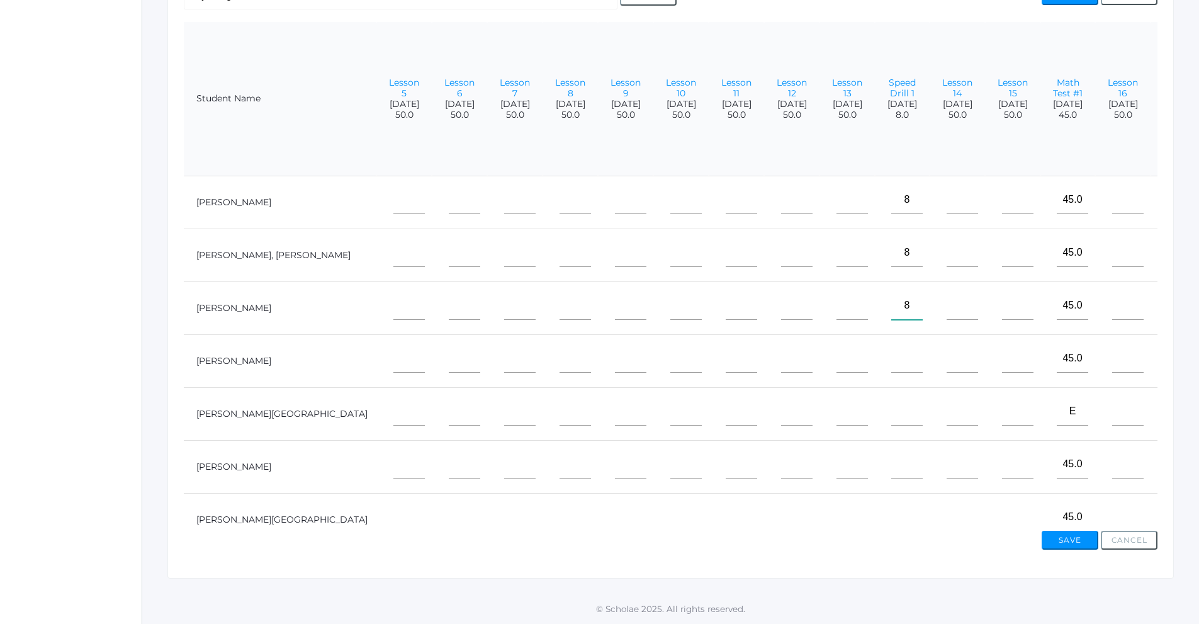
type input"] "8"
click at [891, 351] on input"] "text" at bounding box center [906, 358] width 31 height 28
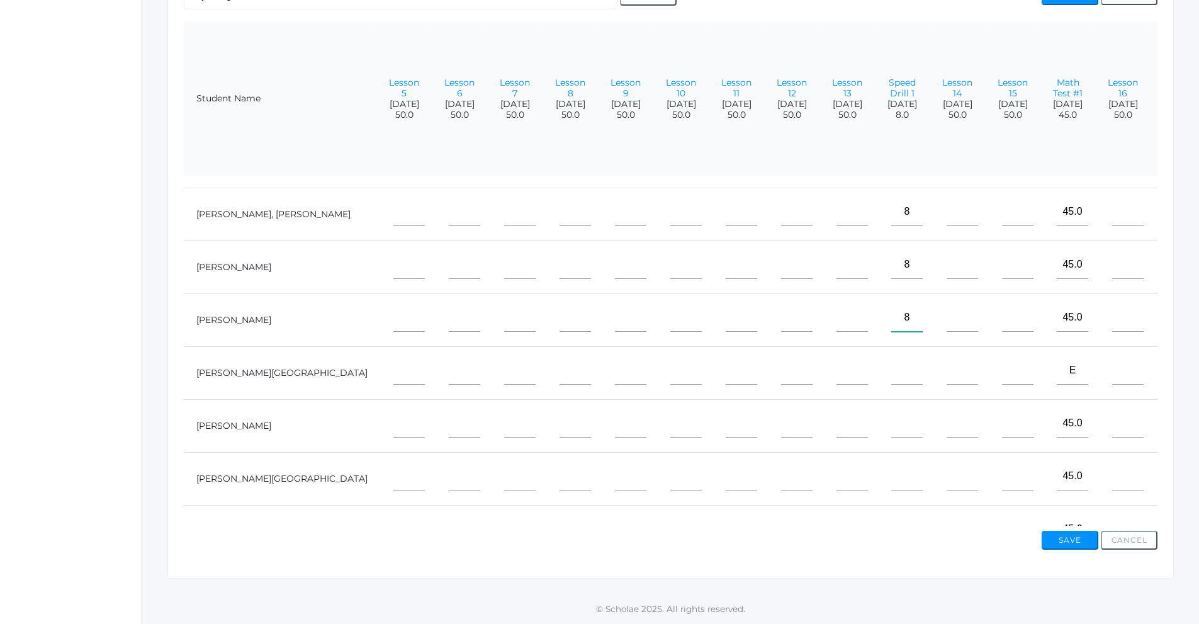
scroll to position [63, 351]
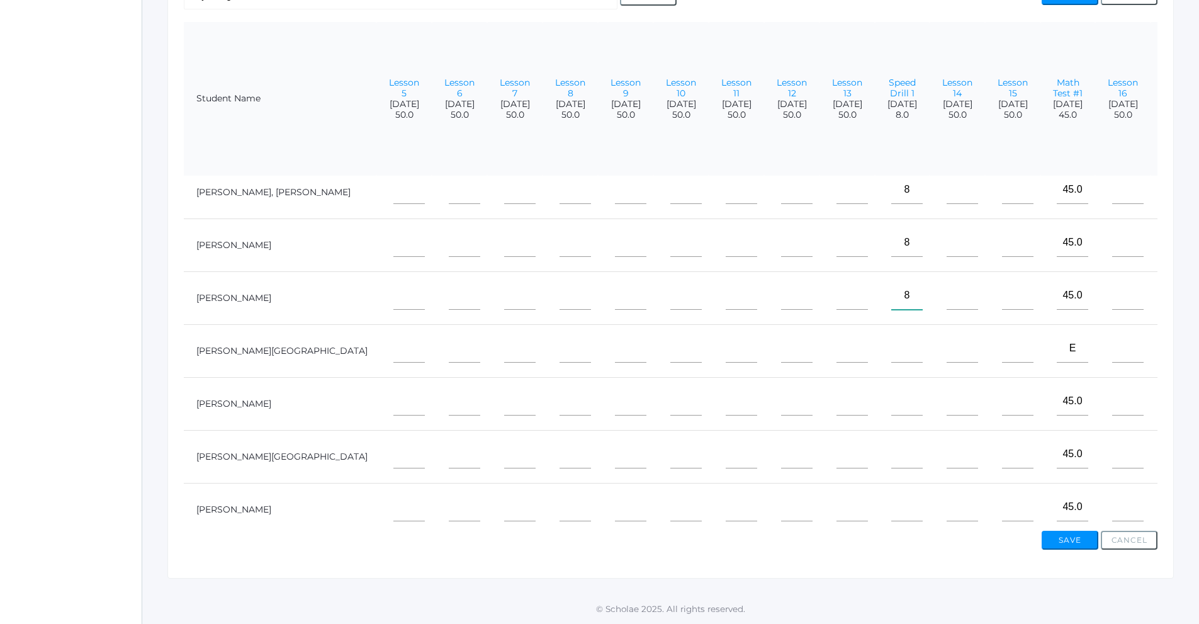
type input"] "8"
click at [891, 351] on input"] "text" at bounding box center [906, 348] width 31 height 28
type input"] "8"
click at [891, 414] on input"] "text" at bounding box center [906, 401] width 31 height 28
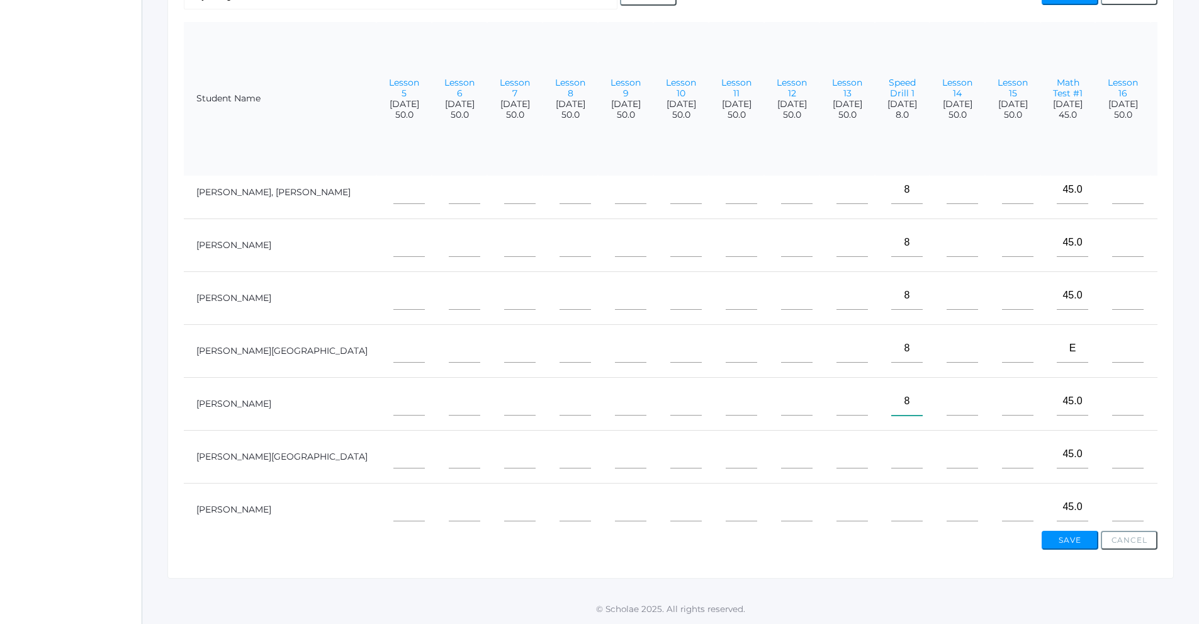
type input"] "8"
click at [891, 459] on input"] "text" at bounding box center [906, 454] width 31 height 28
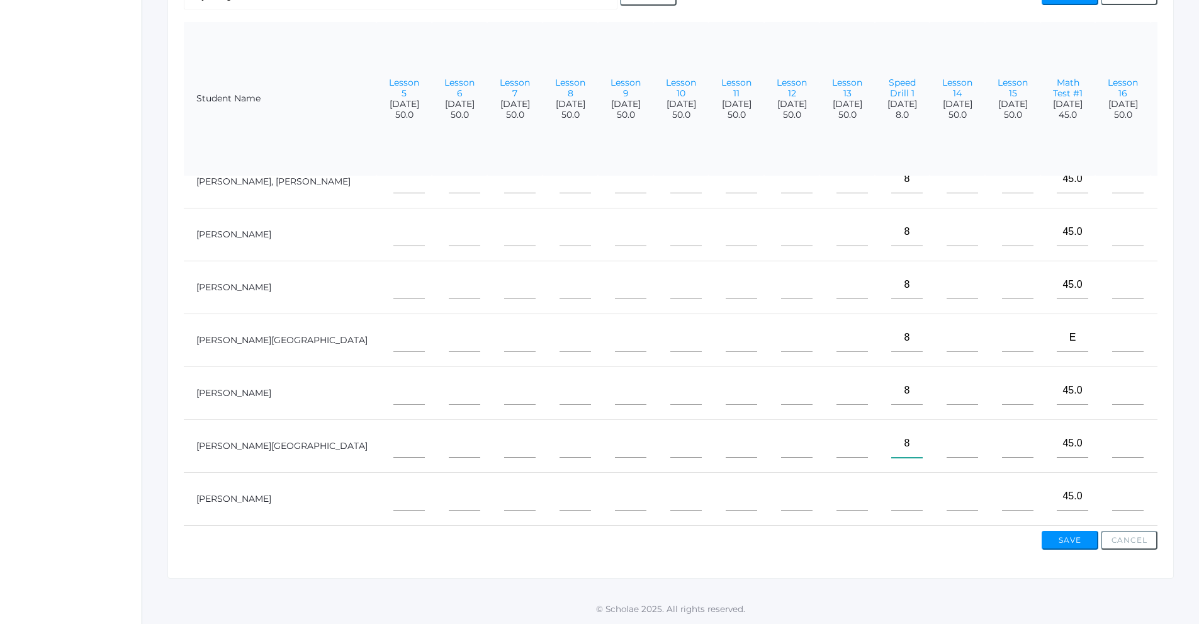
scroll to position [83, 351]
type input"] "8"
click at [891, 492] on input"] "text" at bounding box center [906, 496] width 31 height 28
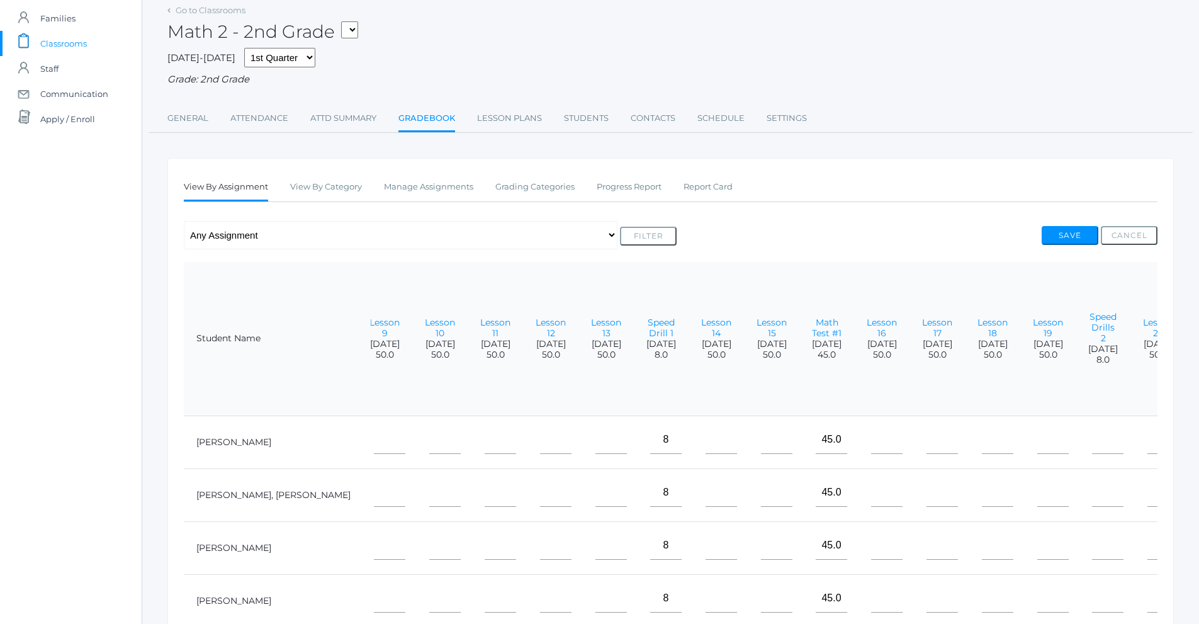
scroll to position [47, 0]
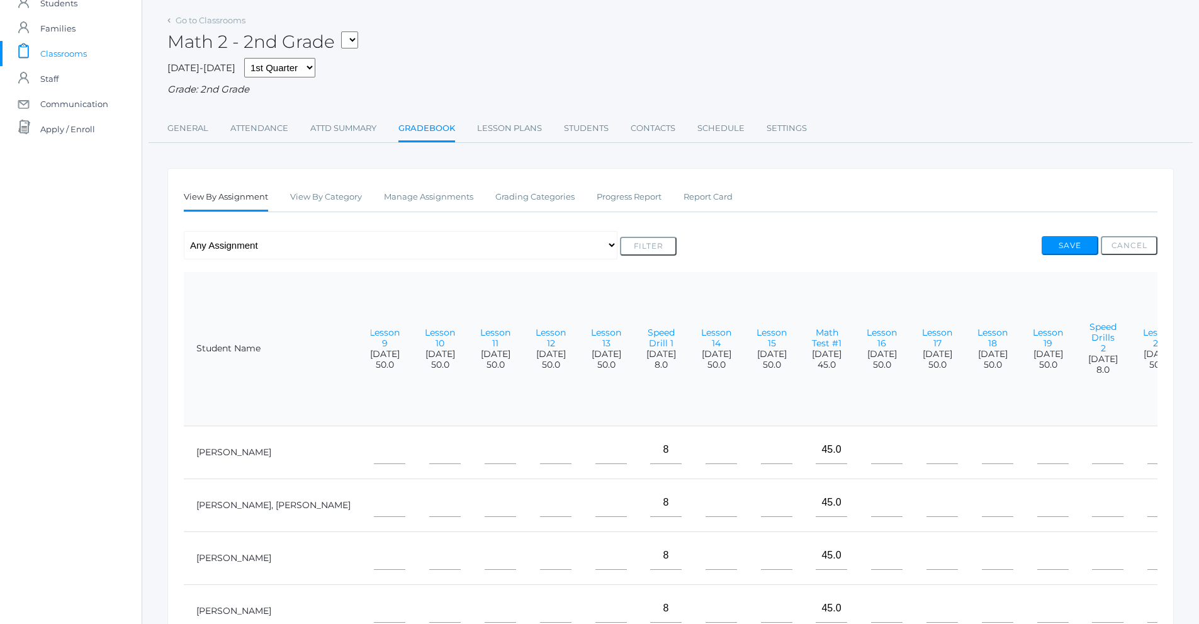
type input"] "8"
click at [1092, 460] on input"] "text" at bounding box center [1107, 450] width 31 height 28
type input"] "8"
click at [1092, 515] on input"] "text" at bounding box center [1107, 502] width 31 height 28
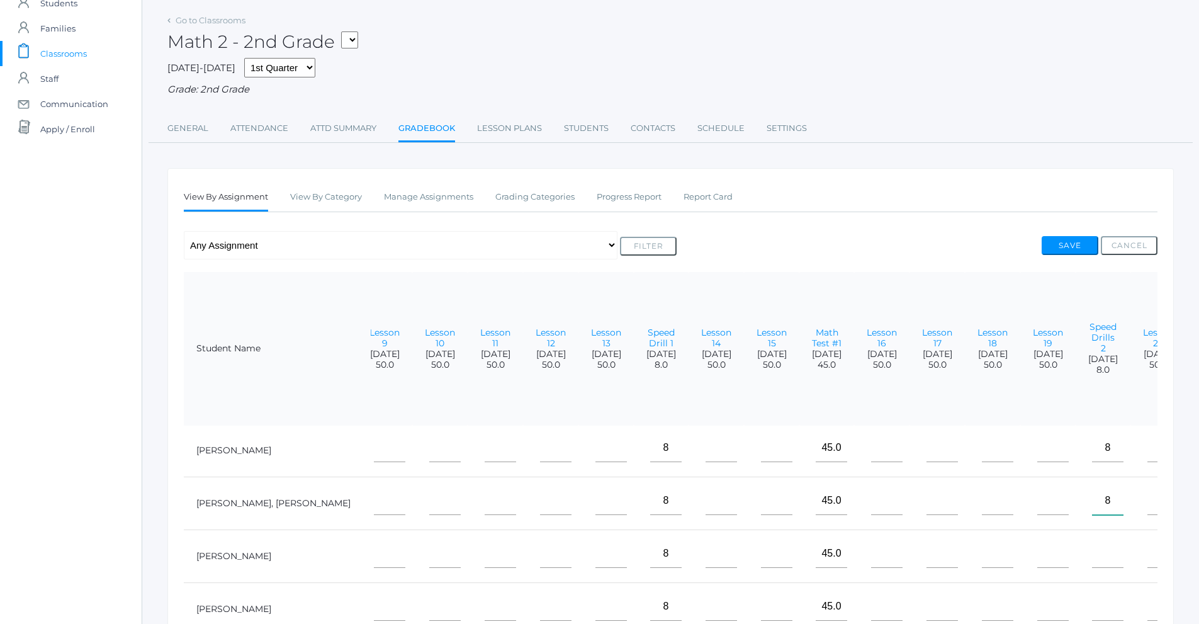
scroll to position [0, 592]
type input"] "8"
click at [1092, 563] on input"] "text" at bounding box center [1107, 555] width 31 height 28
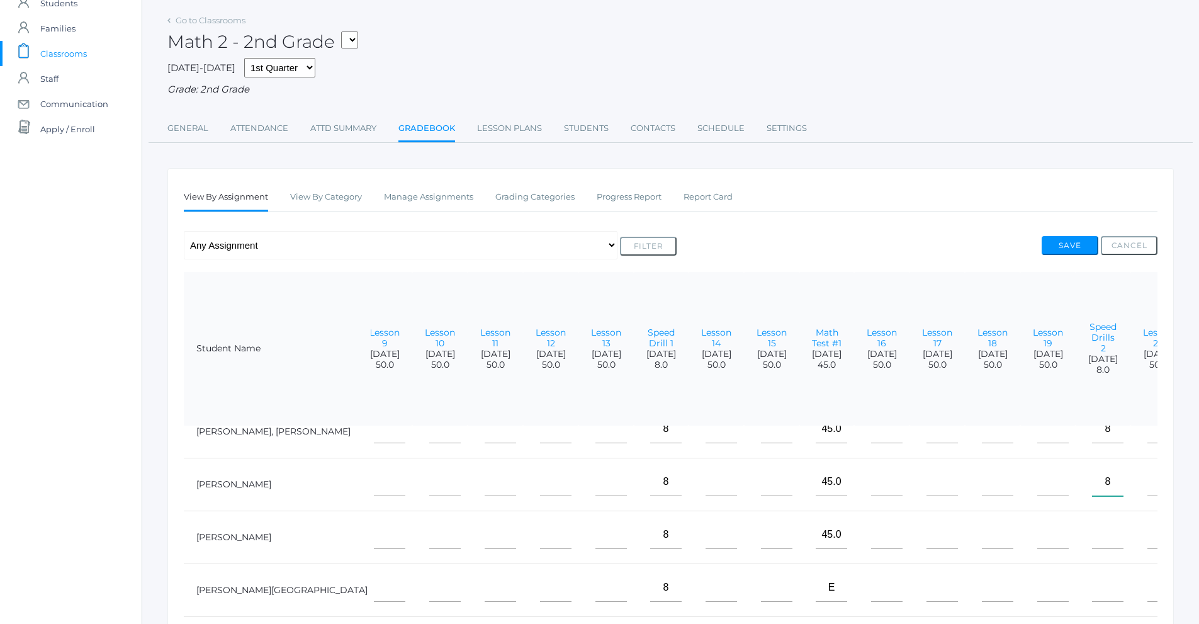
scroll to position [83, 592]
type input"] "8"
click at [1092, 534] on input"] "text" at bounding box center [1107, 534] width 31 height 28
type input"] "8"
click at [1092, 583] on input"] "text" at bounding box center [1107, 587] width 31 height 28
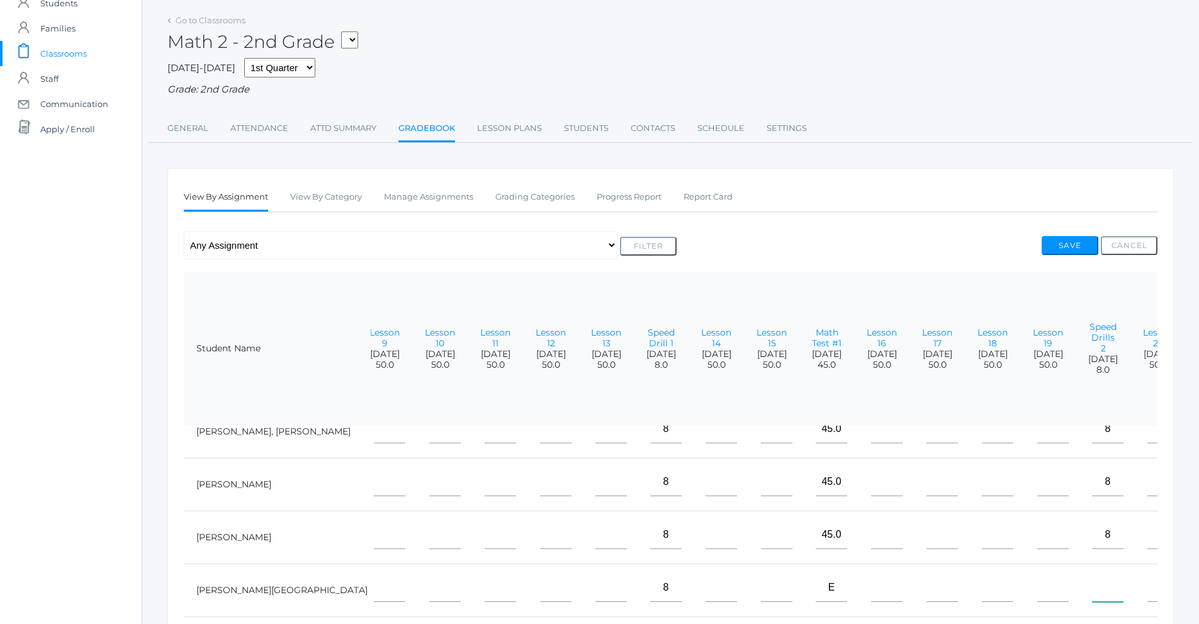
click at [1092, 583] on input"] "text" at bounding box center [1107, 587] width 31 height 28
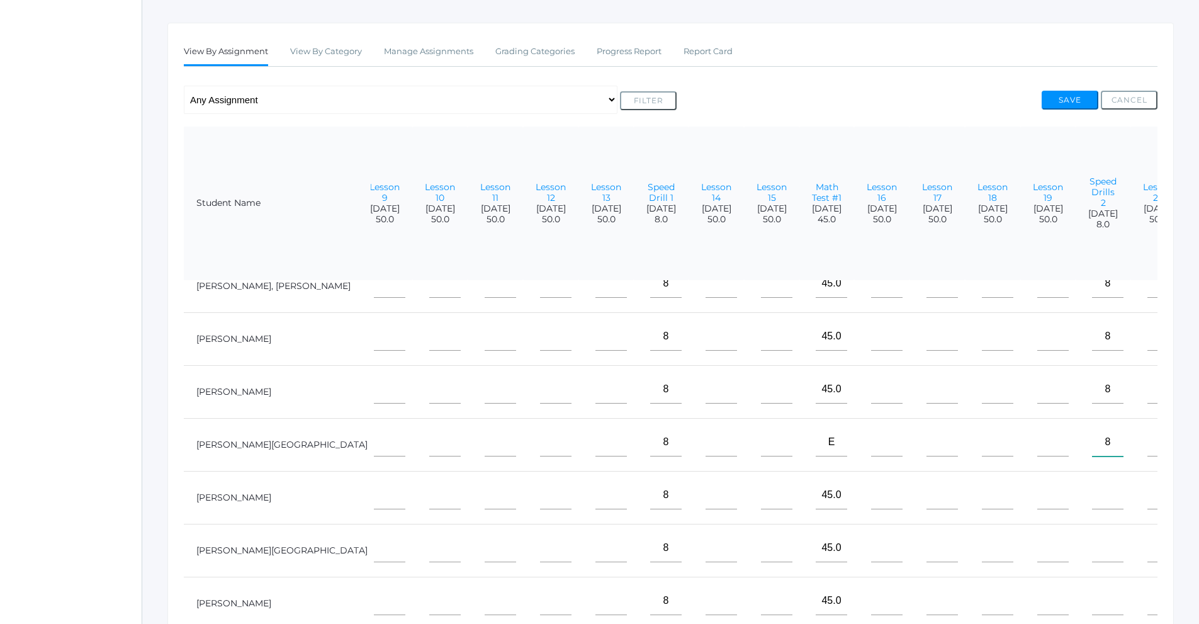
scroll to position [236, 0]
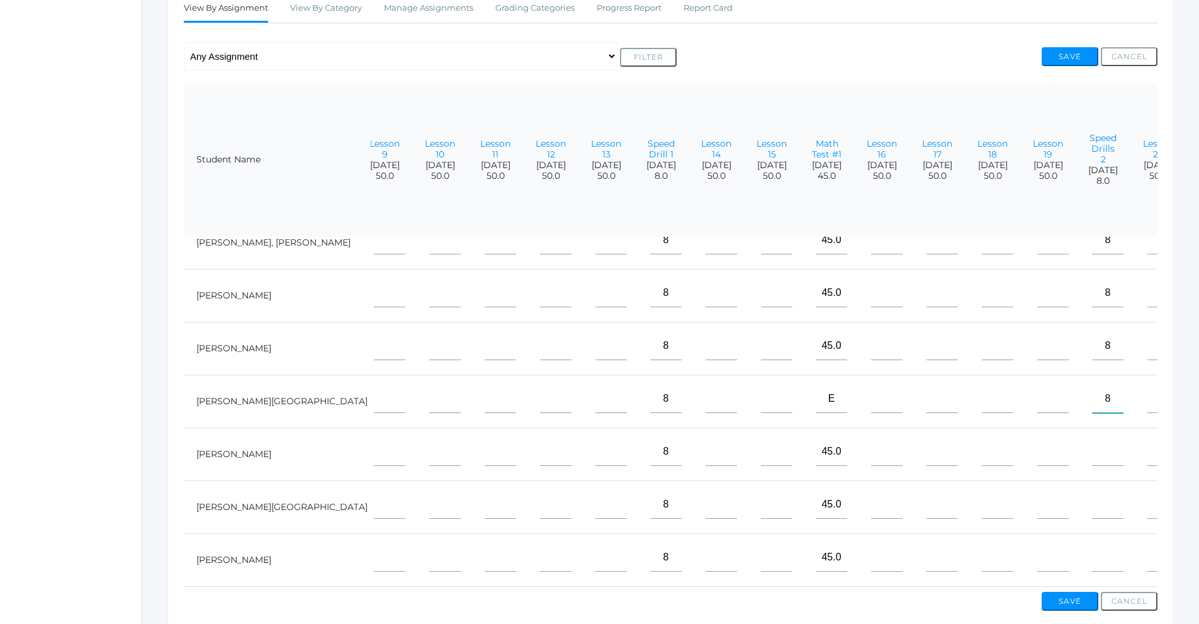
type input"] "8"
drag, startPoint x: 1020, startPoint y: 450, endPoint x: 1020, endPoint y: 462, distance: 12.0
click at [1092, 453] on input"] "text" at bounding box center [1107, 451] width 31 height 28
type input"] "8"
click at [1092, 509] on input"] "text" at bounding box center [1107, 504] width 31 height 28
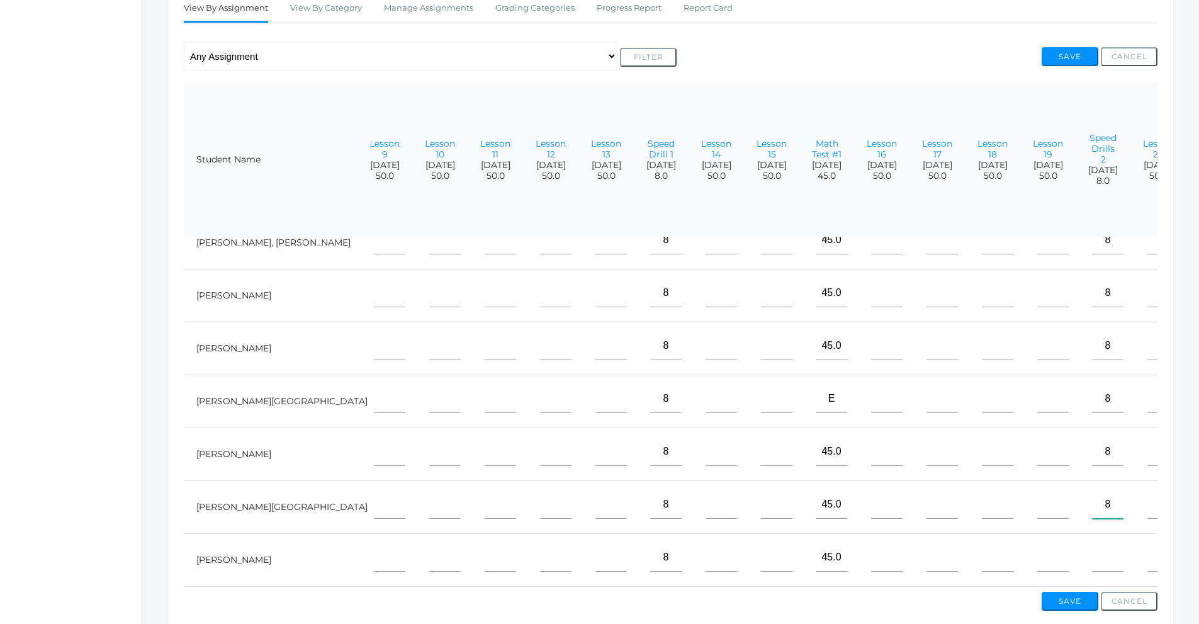
type input"] "8"
click at [1092, 555] on input"] "text" at bounding box center [1107, 557] width 31 height 28
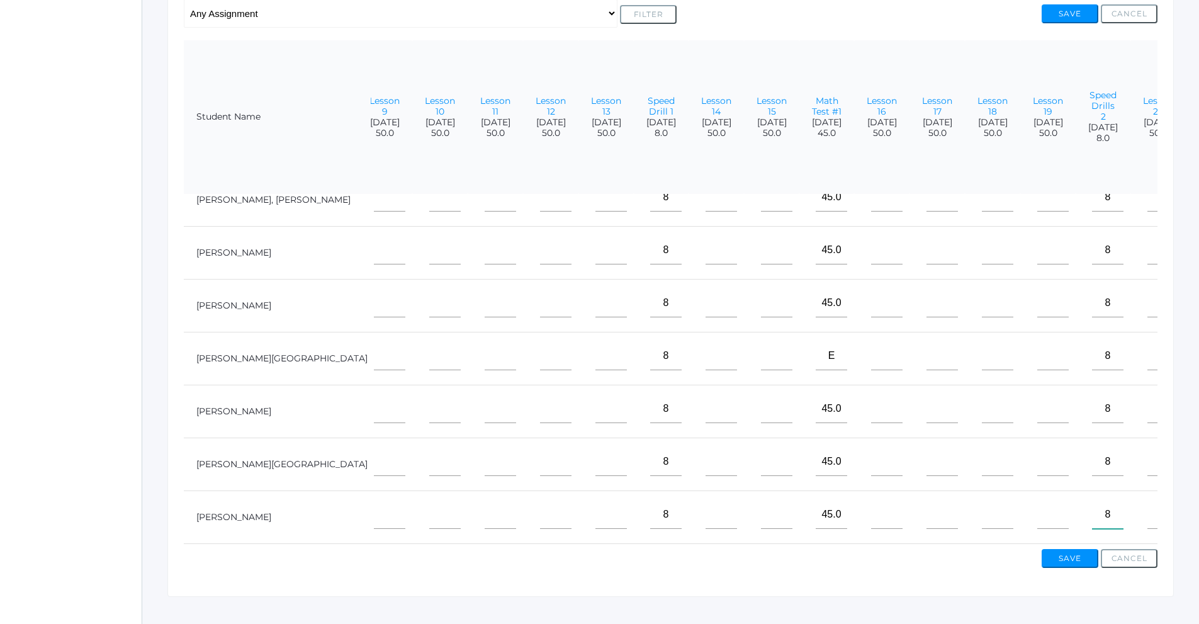
scroll to position [299, 0]
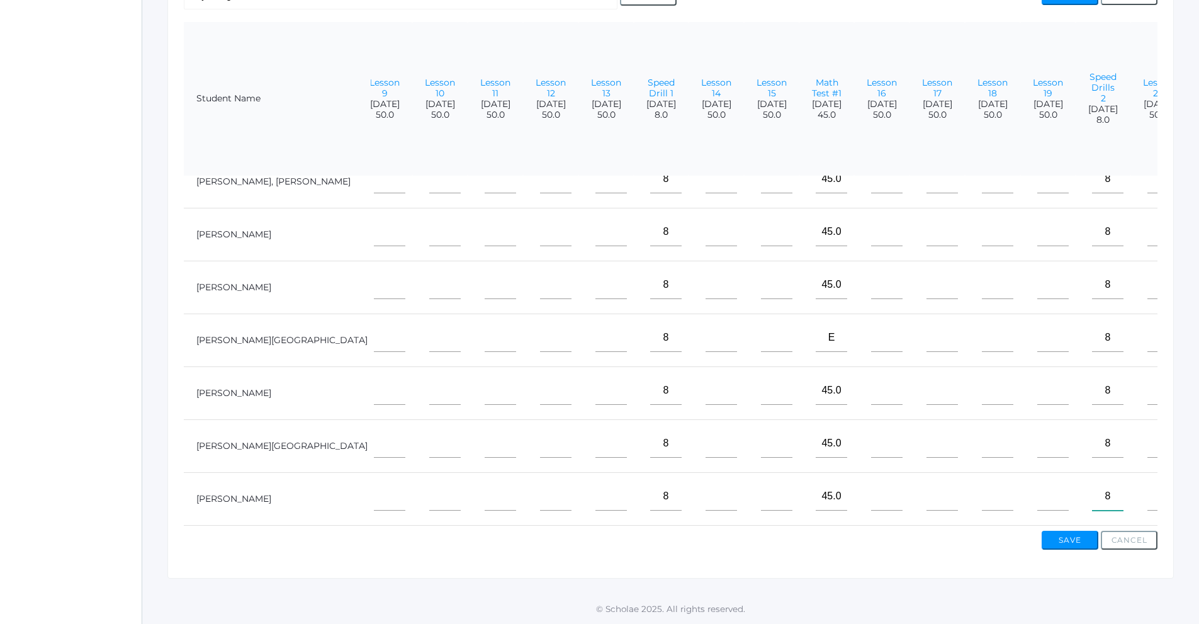
type input"] "8"
click at [1065, 539] on button "Save" at bounding box center [1070, 540] width 57 height 19
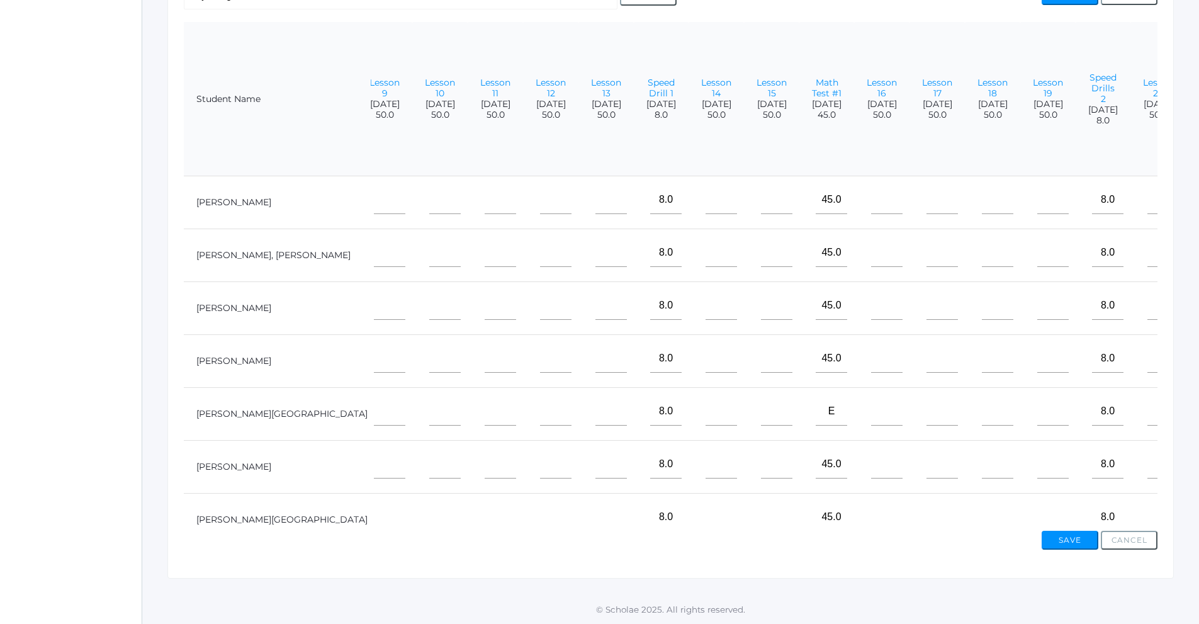
click at [1186, 213] on td at bounding box center [1213, 202] width 55 height 53
click at [1198, 208] on input"] "text" at bounding box center [1217, 200] width 31 height 28
type input"] "8"
click at [1198, 258] on input"] "text" at bounding box center [1217, 253] width 31 height 28
type input"] "8"
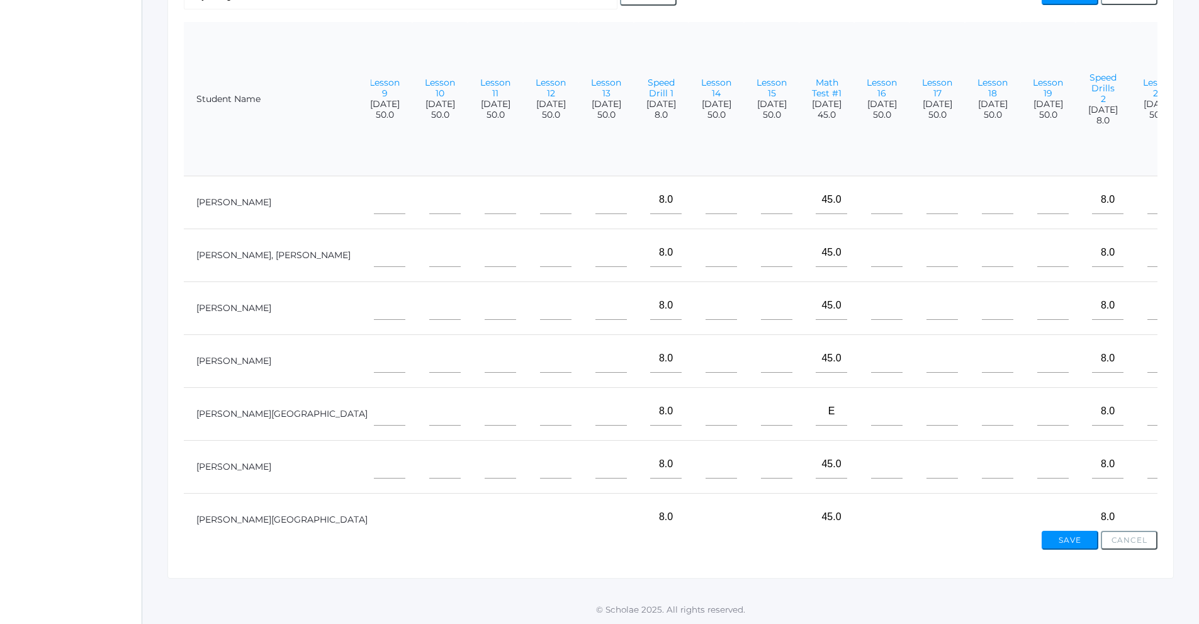
click at [1198, 314] on input"] "text" at bounding box center [1217, 305] width 31 height 28
drag, startPoint x: 1134, startPoint y: 196, endPoint x: 1110, endPoint y: 199, distance: 23.5
click at [1198, 199] on input"] "8" at bounding box center [1217, 200] width 31 height 28
type input"] "10"
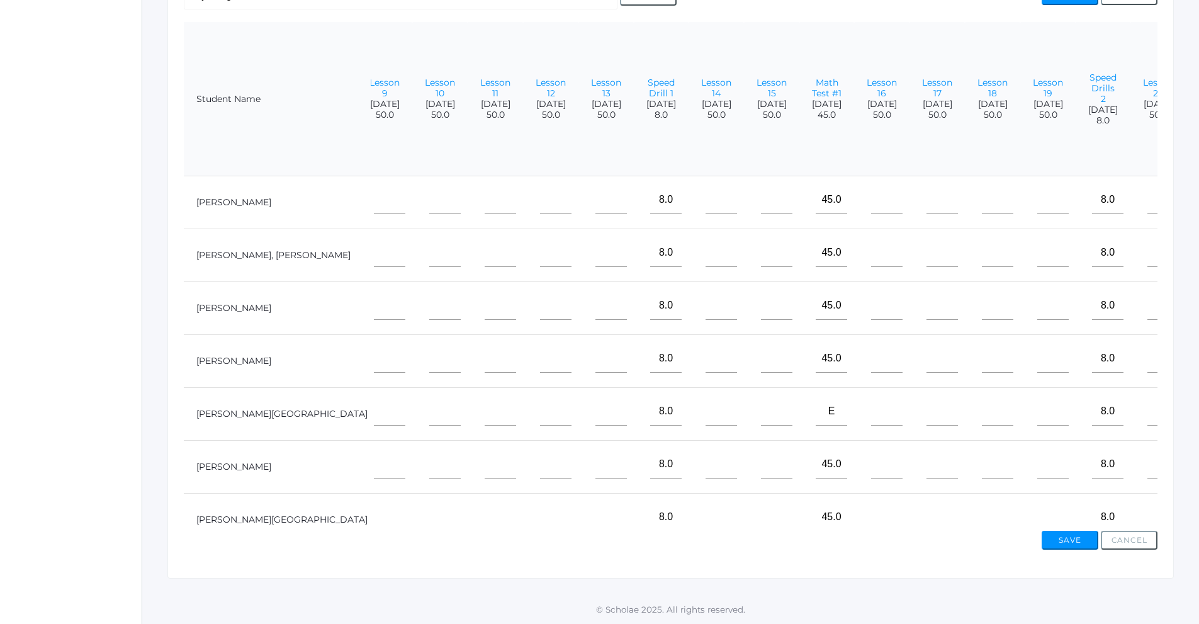
click at [1198, 256] on input"] "8" at bounding box center [1217, 253] width 31 height 28
drag, startPoint x: 1131, startPoint y: 256, endPoint x: 1103, endPoint y: 257, distance: 28.4
click at [1186, 257] on td "8" at bounding box center [1213, 255] width 55 height 53
type input"] "10"
click at [1198, 313] on input"] "text" at bounding box center [1217, 305] width 31 height 28
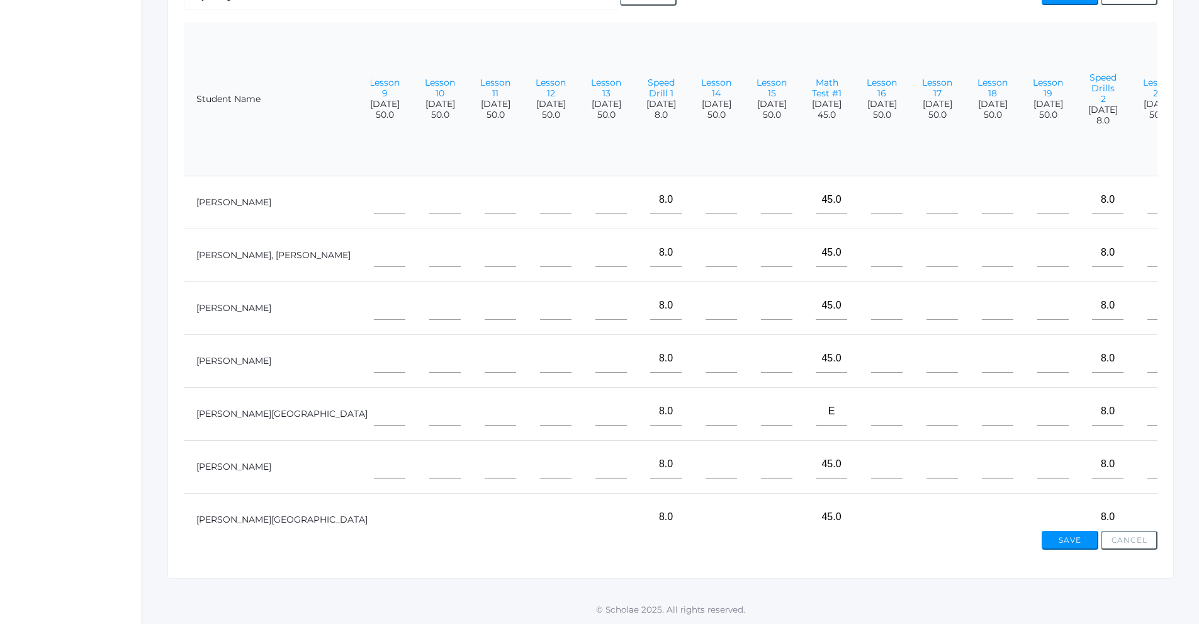
type input"] "9"
click at [1198, 364] on input"] "text" at bounding box center [1217, 358] width 31 height 28
type input"] "10"
click at [1198, 419] on input"] "text" at bounding box center [1217, 411] width 31 height 28
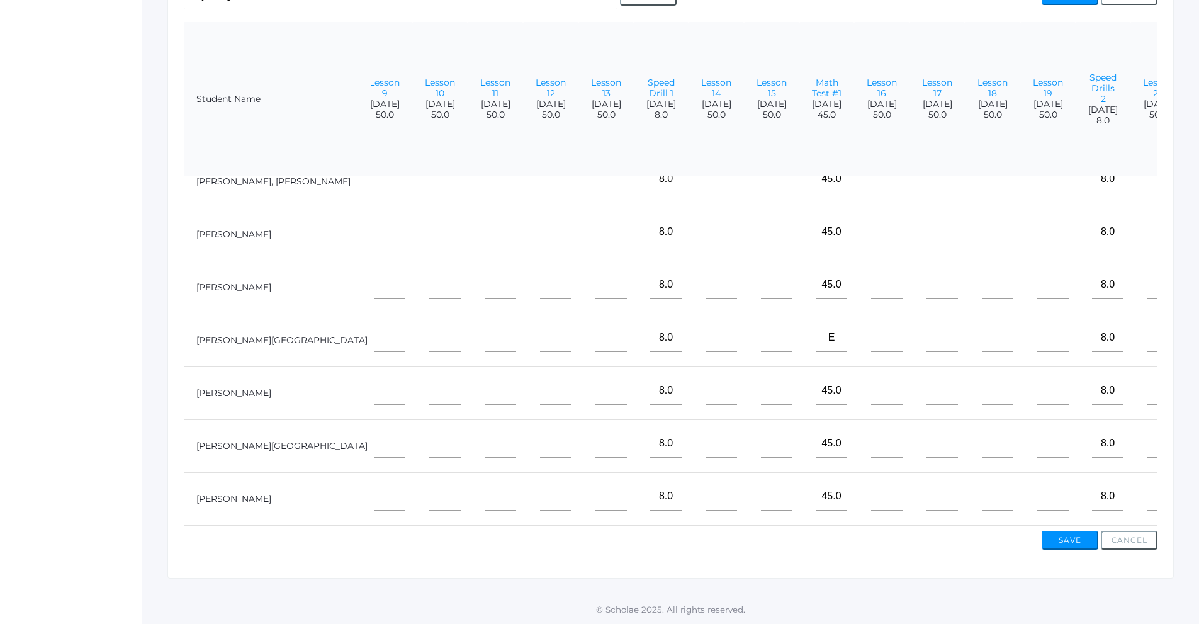
scroll to position [83, 592]
type input"] "10"
click at [1198, 388] on input"] "text" at bounding box center [1217, 390] width 31 height 28
type input"] "10"
click at [1198, 437] on input"] "text" at bounding box center [1217, 443] width 31 height 28
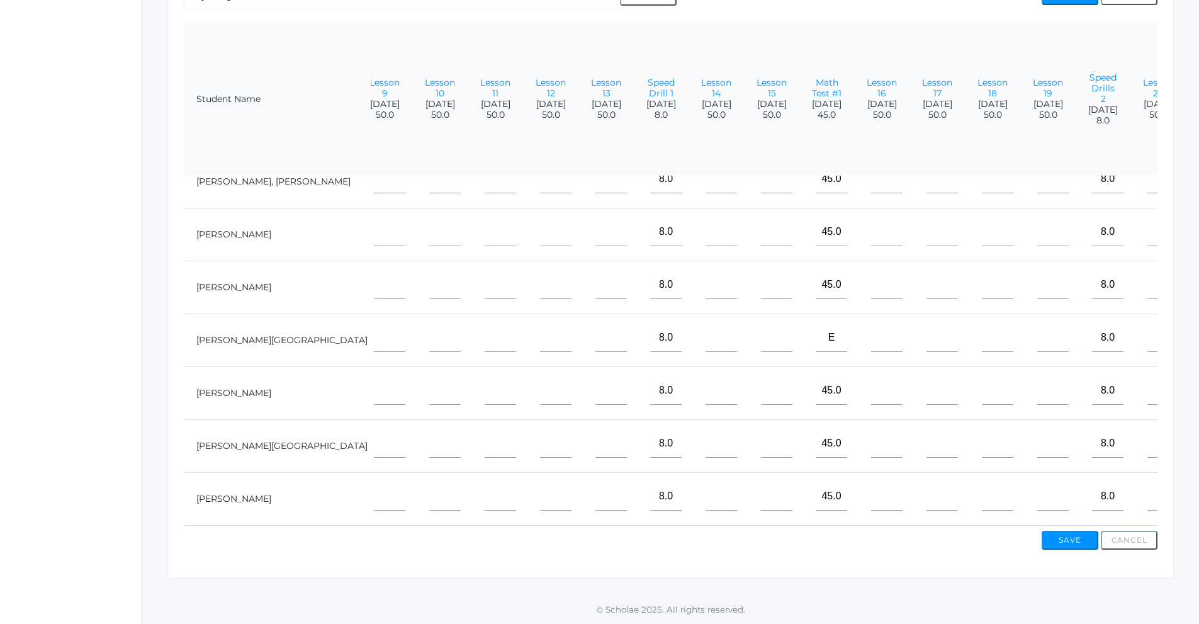
click at [1198, 437] on input"] "text" at bounding box center [1217, 443] width 31 height 28
type input"] "10"
click at [1198, 495] on input"] "text" at bounding box center [1217, 496] width 31 height 28
type input"] "10"
click at [1072, 539] on button "Save" at bounding box center [1070, 540] width 57 height 19
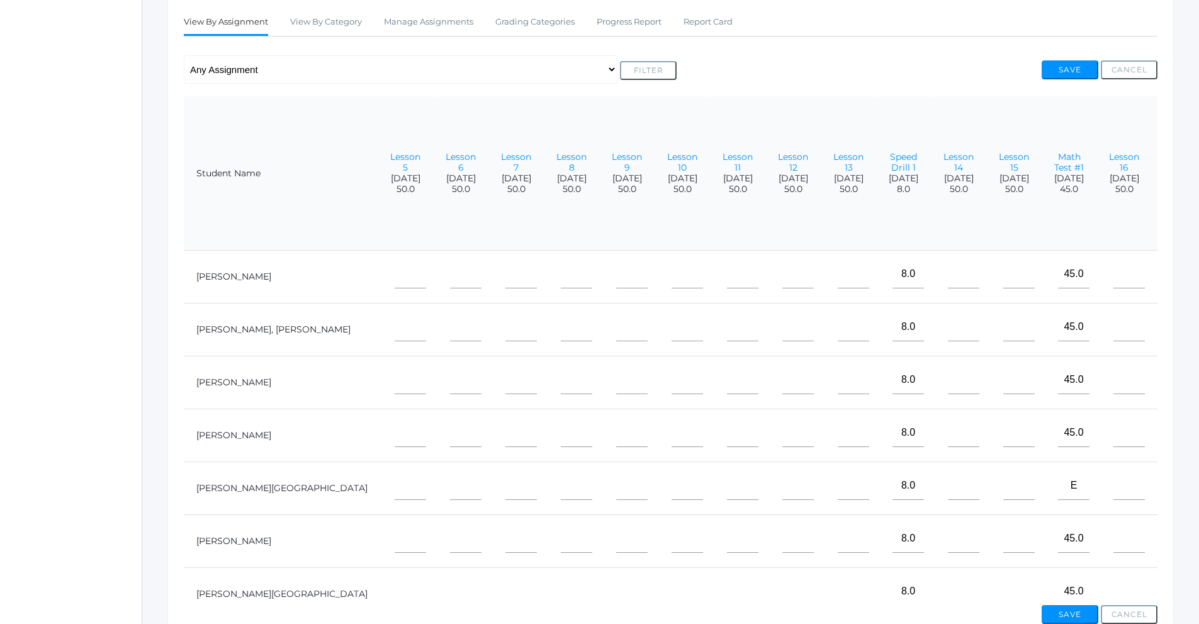
scroll to position [0, 412]
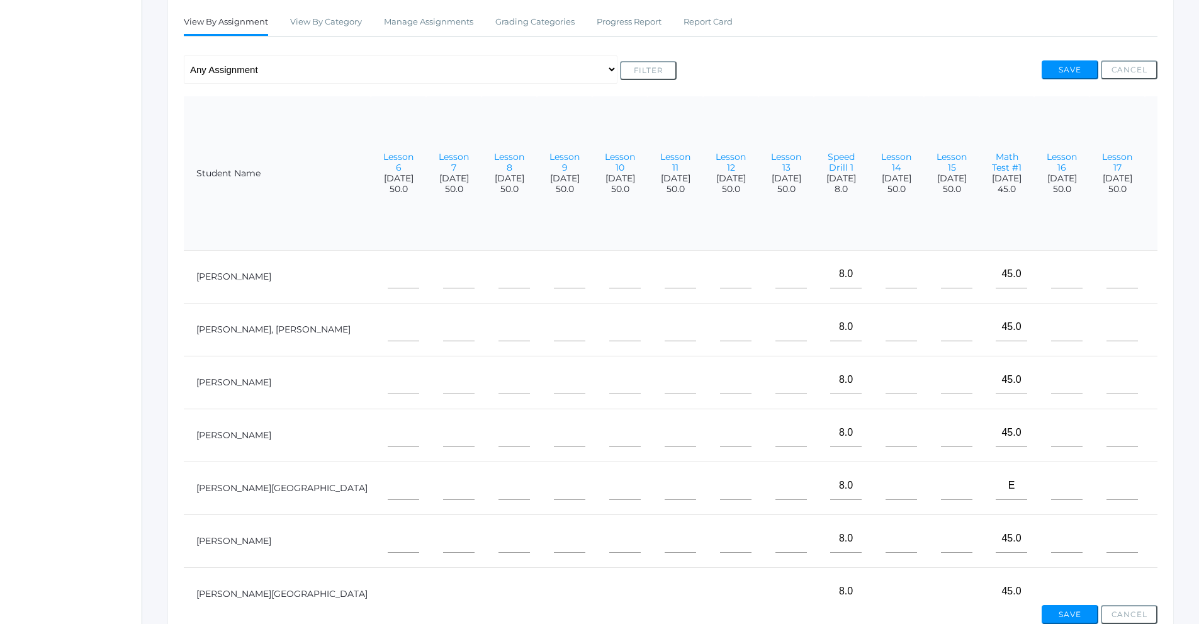
click at [1051, 590] on input"] "text" at bounding box center [1066, 591] width 31 height 28
drag, startPoint x: 984, startPoint y: 590, endPoint x: 1047, endPoint y: 589, distance: 63.0
click at [1047, 589] on tr "[PERSON_NAME][GEOGRAPHIC_DATA] 100% 8.0 45.0 8.0" at bounding box center [596, 594] width 1649 height 53
